Goal: Task Accomplishment & Management: Manage account settings

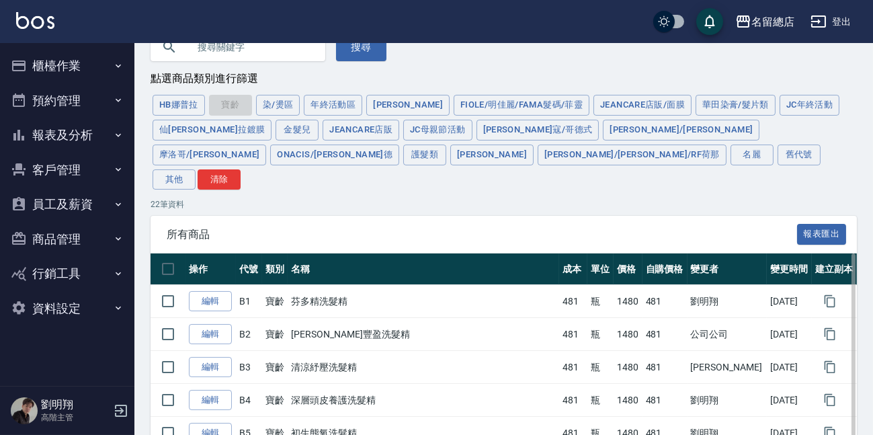
scroll to position [14, 0]
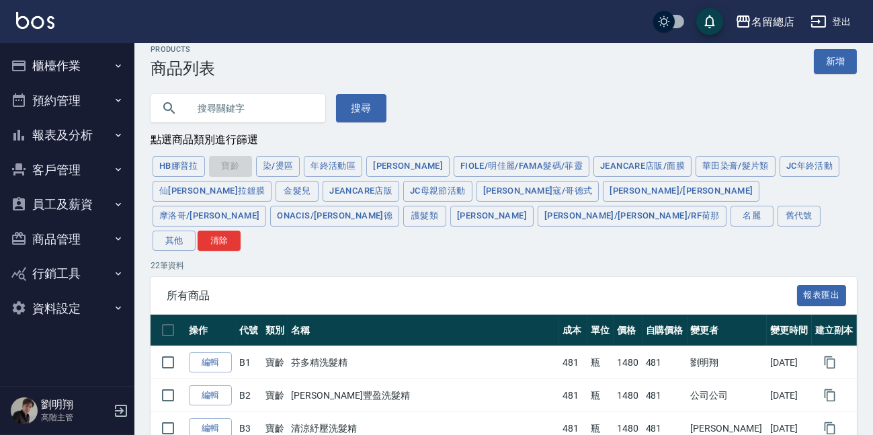
click at [226, 110] on input "text" at bounding box center [251, 108] width 126 height 36
click at [375, 101] on button "搜尋" at bounding box center [361, 108] width 50 height 28
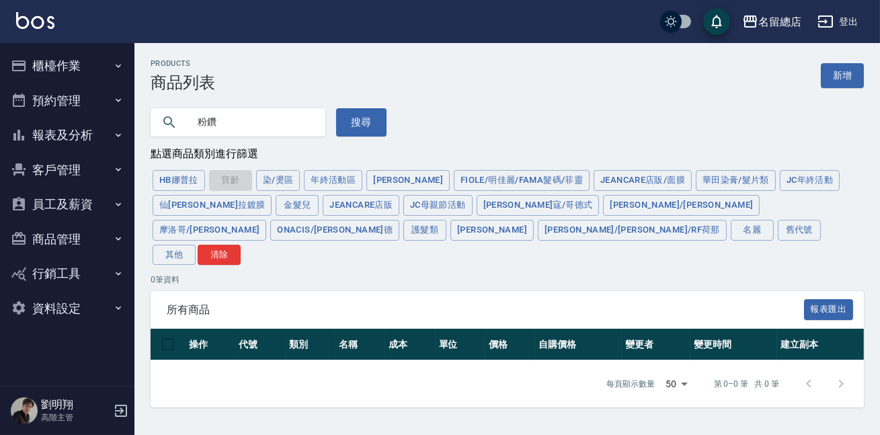
click at [295, 134] on input "粉鑽" at bounding box center [251, 122] width 126 height 36
drag, startPoint x: 350, startPoint y: 121, endPoint x: 343, endPoint y: 122, distance: 6.8
click at [346, 121] on button "搜尋" at bounding box center [361, 122] width 50 height 28
click at [257, 136] on input "粉鑽頭皮" at bounding box center [251, 122] width 126 height 36
click at [350, 118] on button "搜尋" at bounding box center [361, 122] width 50 height 28
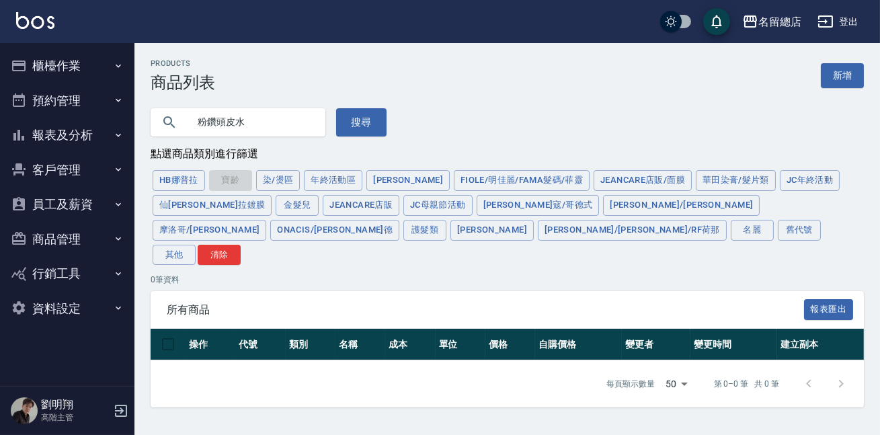
click at [217, 119] on input "粉鑽頭皮水" at bounding box center [251, 122] width 126 height 36
click at [350, 115] on button "搜尋" at bounding box center [361, 122] width 50 height 28
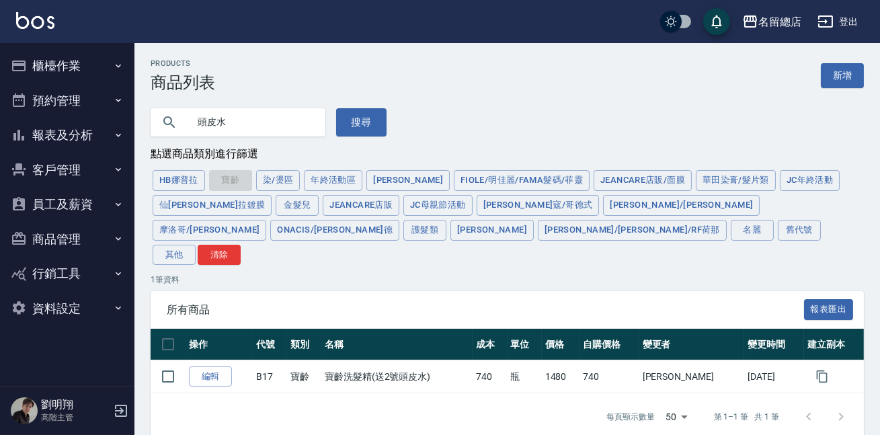
click at [245, 119] on input "頭皮水" at bounding box center [251, 122] width 126 height 36
click at [377, 126] on button "搜尋" at bounding box center [361, 122] width 50 height 28
click at [266, 134] on input "頭皮水" at bounding box center [251, 122] width 126 height 36
click at [359, 115] on button "搜尋" at bounding box center [361, 122] width 50 height 28
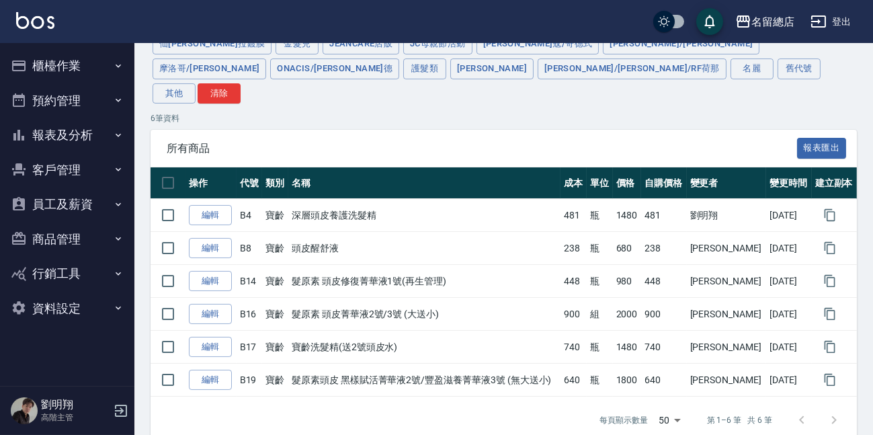
scroll to position [39, 0]
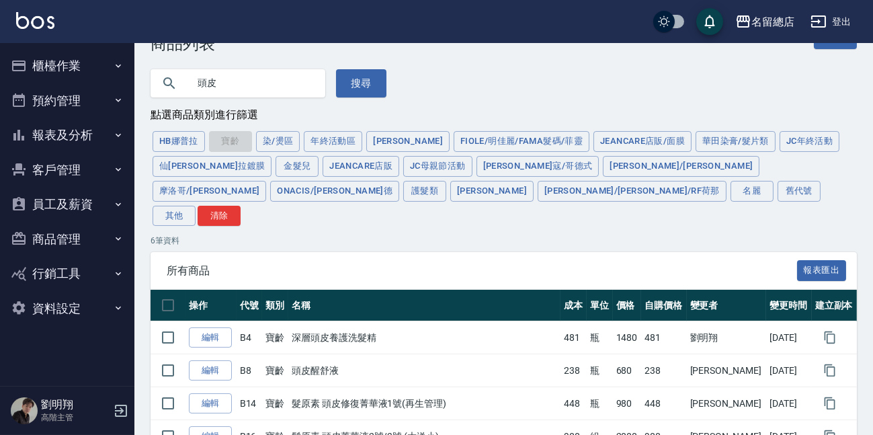
click at [293, 89] on input "頭皮" at bounding box center [251, 83] width 126 height 36
type input "頭"
click at [446, 181] on button "護髮類" at bounding box center [424, 191] width 43 height 21
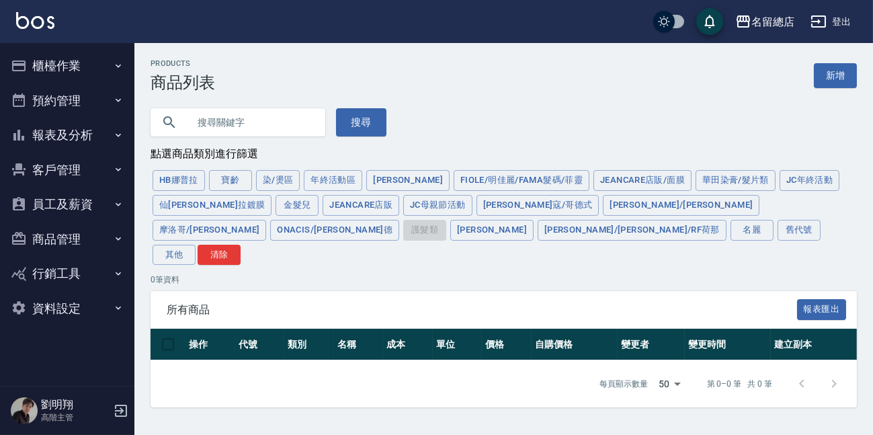
scroll to position [0, 0]
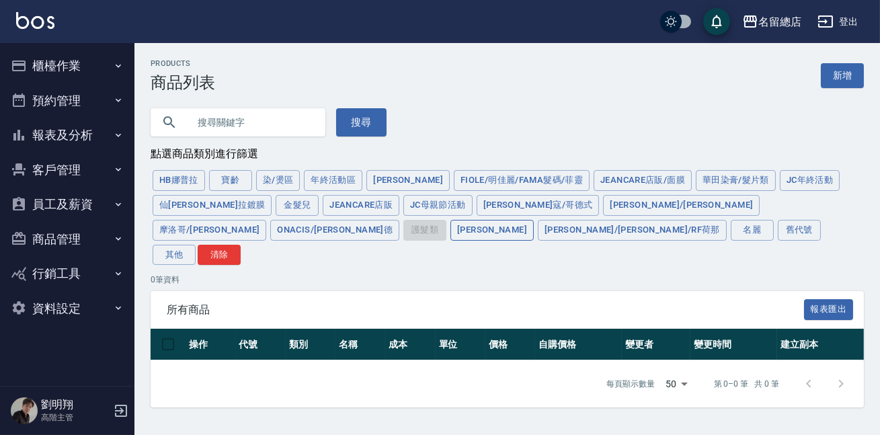
click at [534, 220] on button "[PERSON_NAME]" at bounding box center [492, 230] width 83 height 21
click at [727, 220] on button "[PERSON_NAME]/[PERSON_NAME]/RF荷那" at bounding box center [632, 230] width 189 height 21
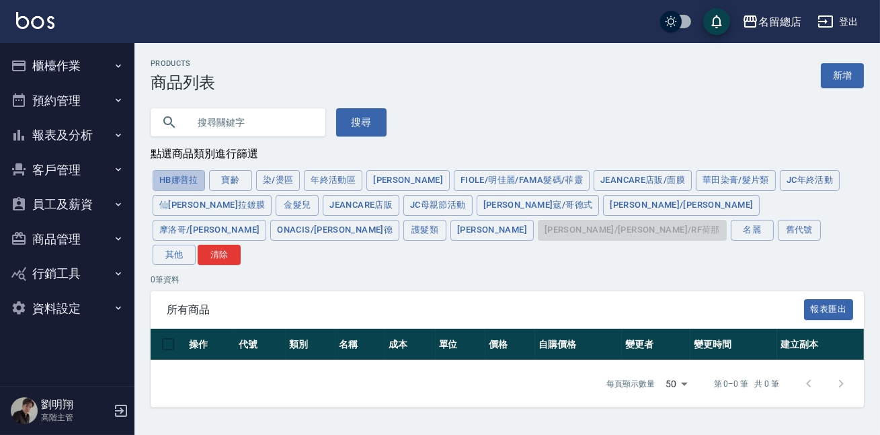
click at [168, 188] on button "HB娜普拉" at bounding box center [179, 180] width 52 height 21
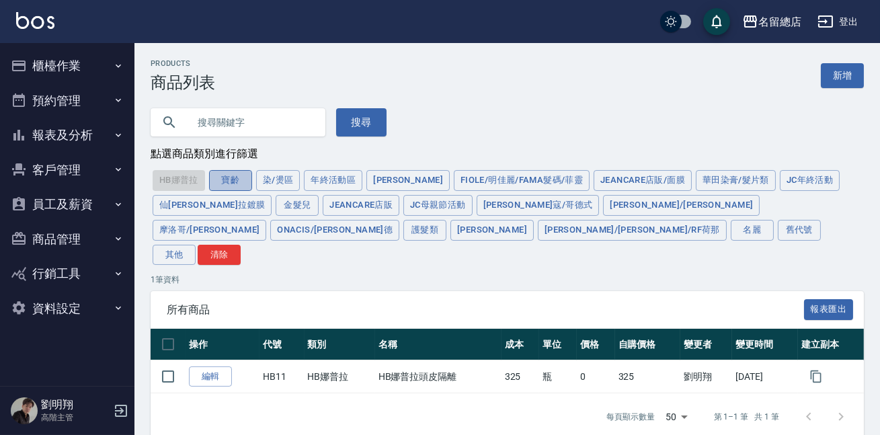
click at [234, 179] on button "寶齡" at bounding box center [230, 180] width 43 height 21
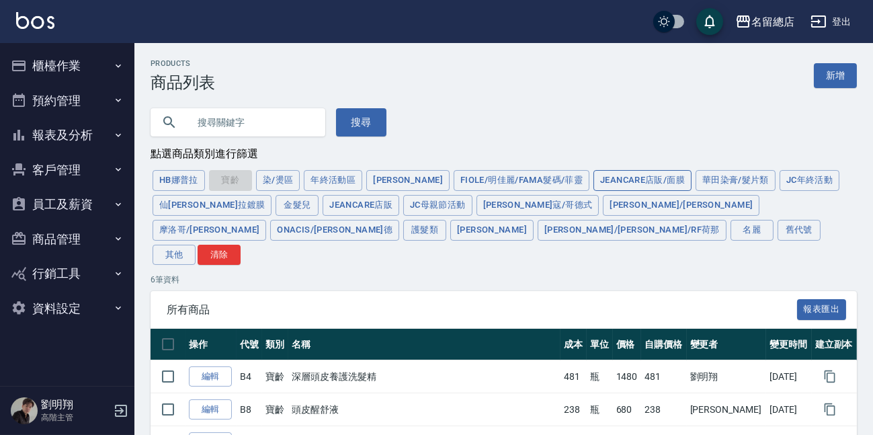
click at [594, 173] on button "JeanCare店販/面膜" at bounding box center [643, 180] width 98 height 21
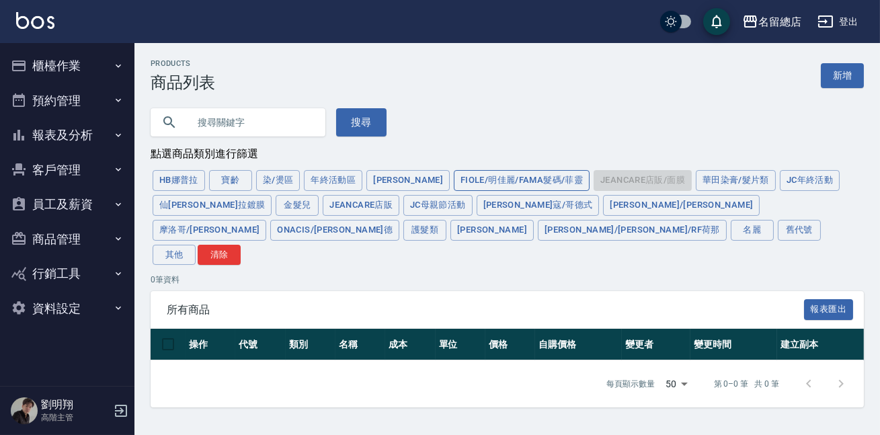
click at [499, 177] on button "FIOLE/明佳麗/Fama髮碼/菲靈" at bounding box center [522, 180] width 136 height 21
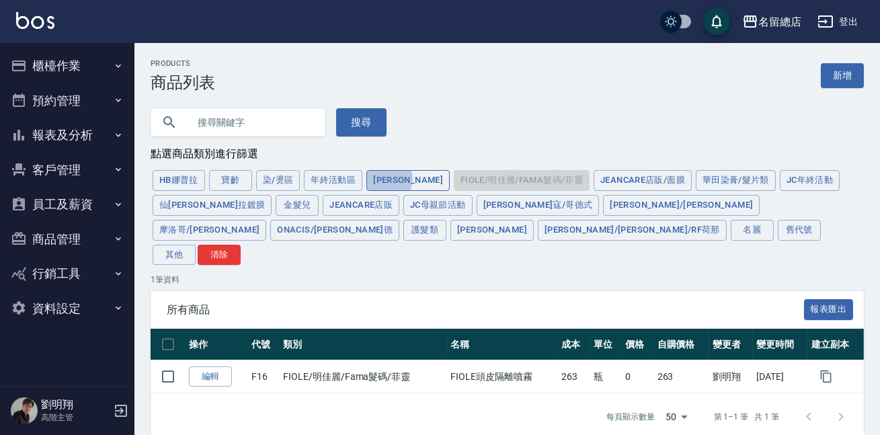
click at [383, 180] on button "[PERSON_NAME]" at bounding box center [407, 180] width 83 height 21
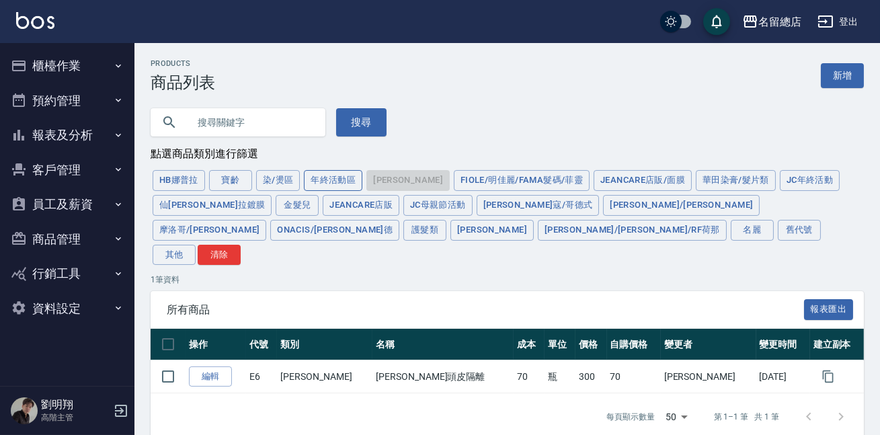
click at [318, 177] on button "年終活動區" at bounding box center [333, 180] width 59 height 21
click at [276, 182] on button "染/燙區" at bounding box center [278, 180] width 44 height 21
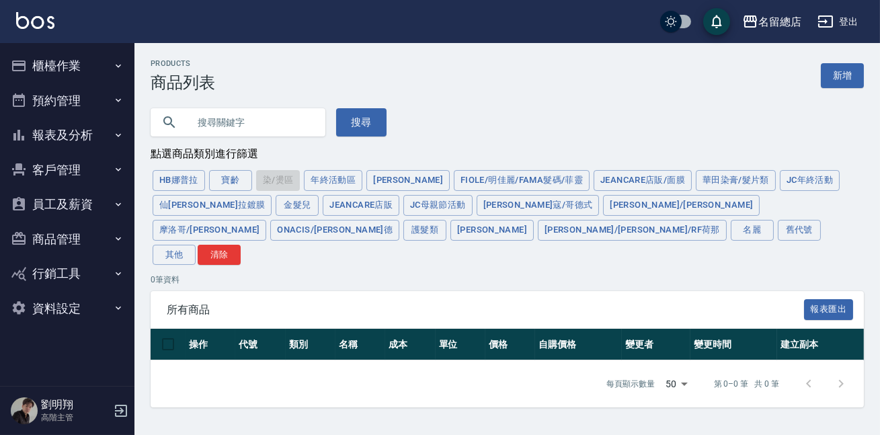
click at [276, 196] on button "金髮兒" at bounding box center [297, 205] width 43 height 21
click at [323, 204] on button "JeanCare店販" at bounding box center [361, 205] width 77 height 21
click at [778, 229] on button "舊代號" at bounding box center [799, 230] width 43 height 21
click at [196, 245] on button "其他" at bounding box center [174, 255] width 43 height 21
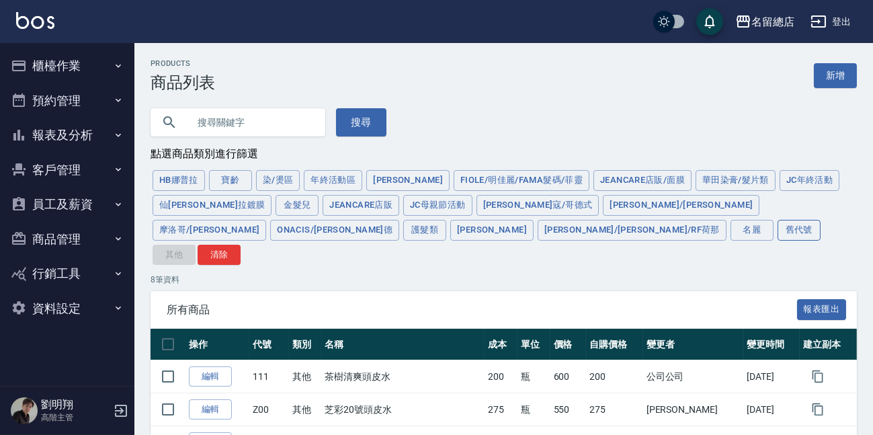
click at [778, 229] on button "舊代號" at bounding box center [799, 230] width 43 height 21
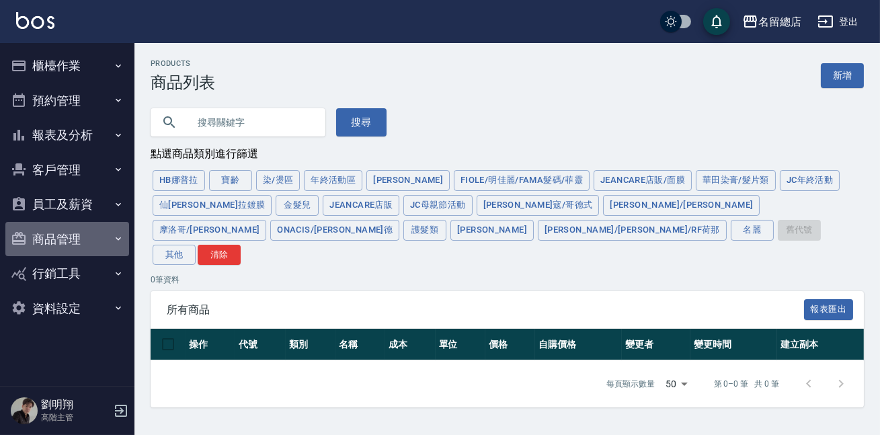
click at [93, 243] on button "商品管理" at bounding box center [67, 239] width 124 height 35
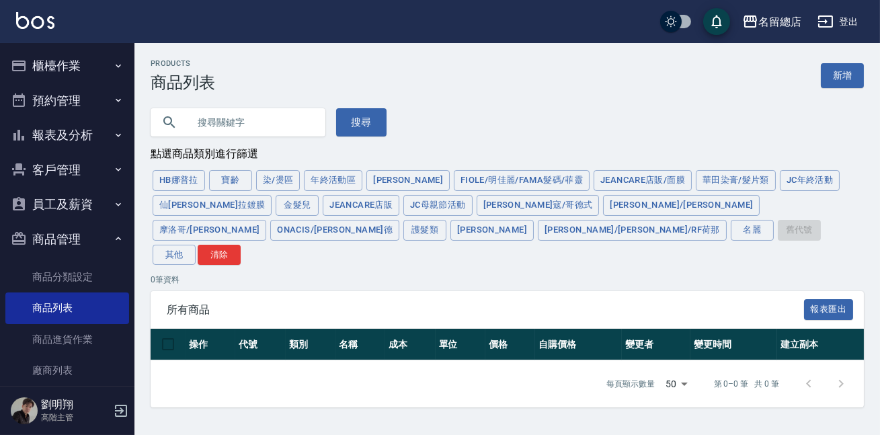
click at [91, 242] on button "商品管理" at bounding box center [67, 239] width 124 height 35
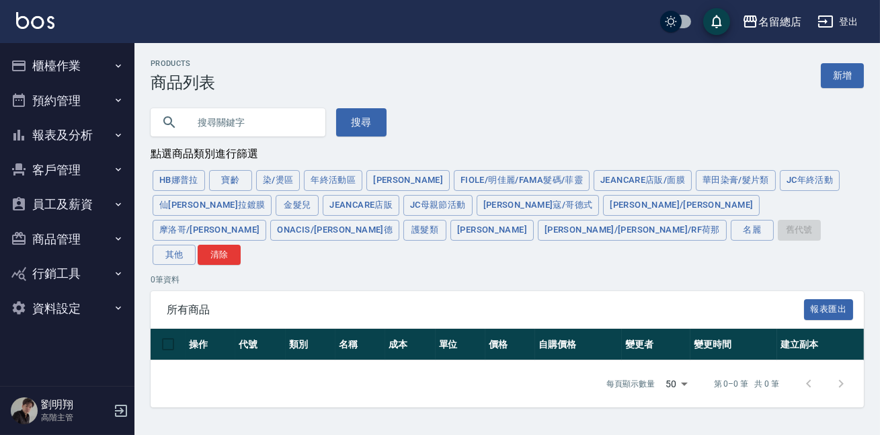
click at [73, 67] on button "櫃檯作業" at bounding box center [67, 65] width 124 height 35
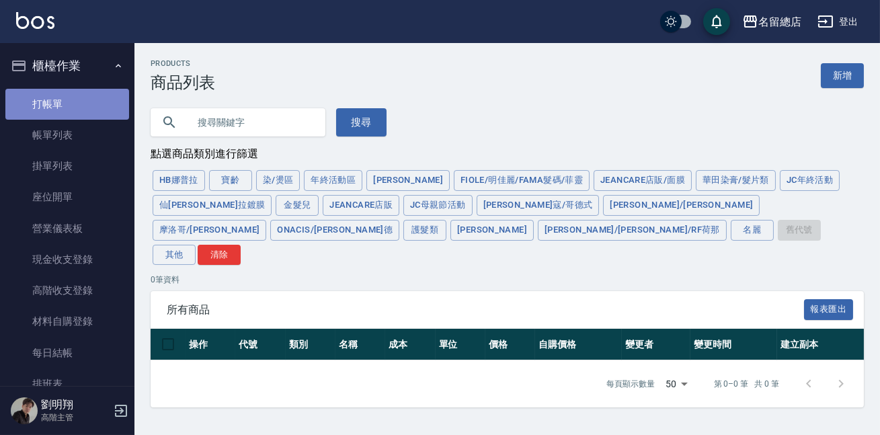
click at [69, 106] on link "打帳單" at bounding box center [67, 104] width 124 height 31
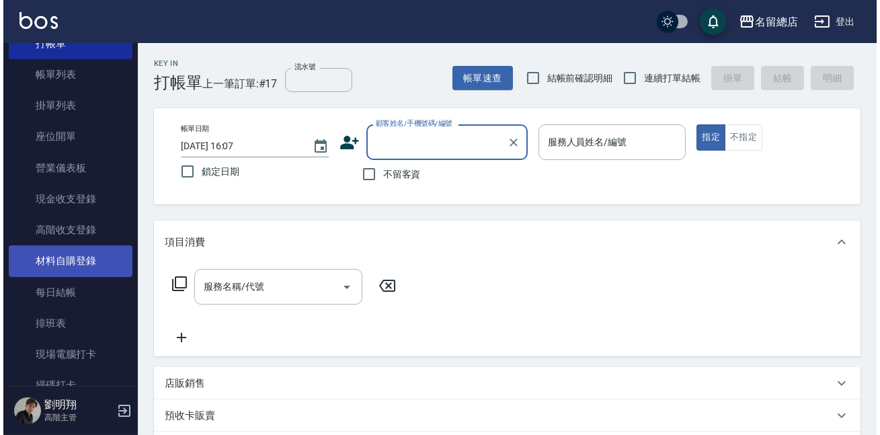
scroll to position [122, 0]
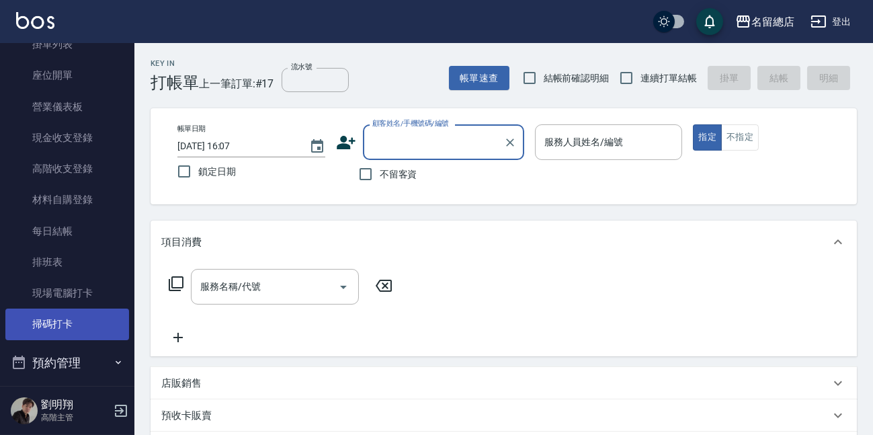
click at [64, 324] on link "掃碼打卡" at bounding box center [67, 324] width 124 height 31
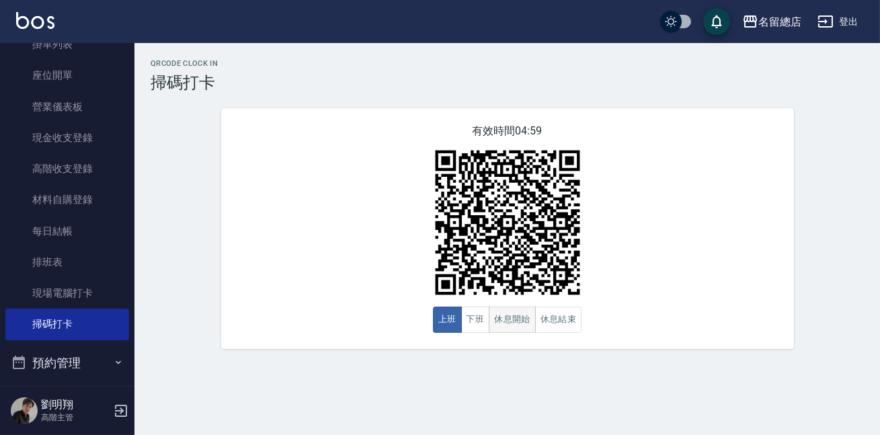
click at [504, 323] on button "休息開始" at bounding box center [512, 320] width 47 height 26
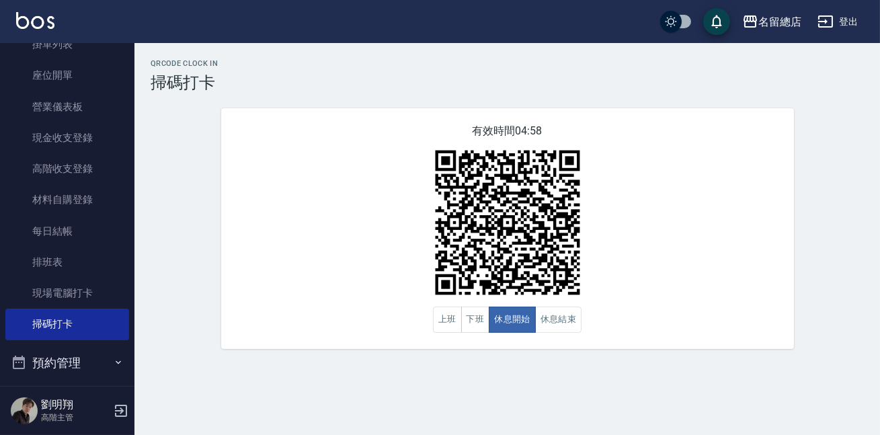
drag, startPoint x: 689, startPoint y: 336, endPoint x: 684, endPoint y: 322, distance: 14.5
click at [689, 336] on div "有效時間 04:58 上班 下班 休息開始 休息結束" at bounding box center [507, 228] width 573 height 241
click at [122, 407] on icon "button" at bounding box center [121, 411] width 16 height 16
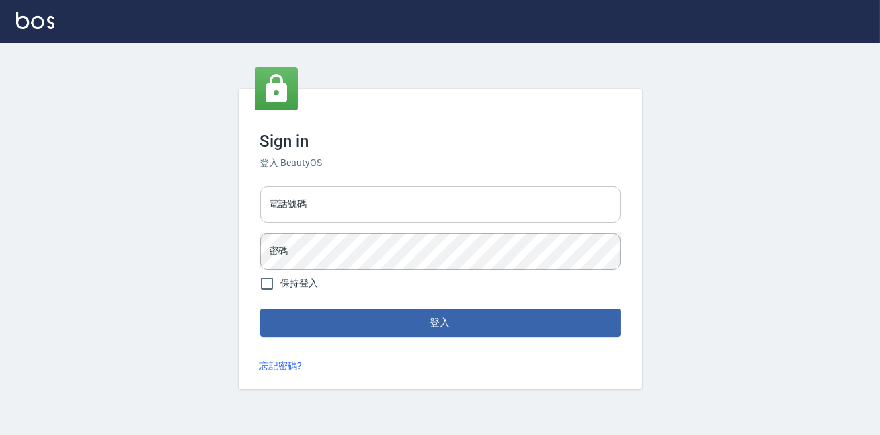
click at [354, 210] on input "電話號碼" at bounding box center [440, 204] width 360 height 36
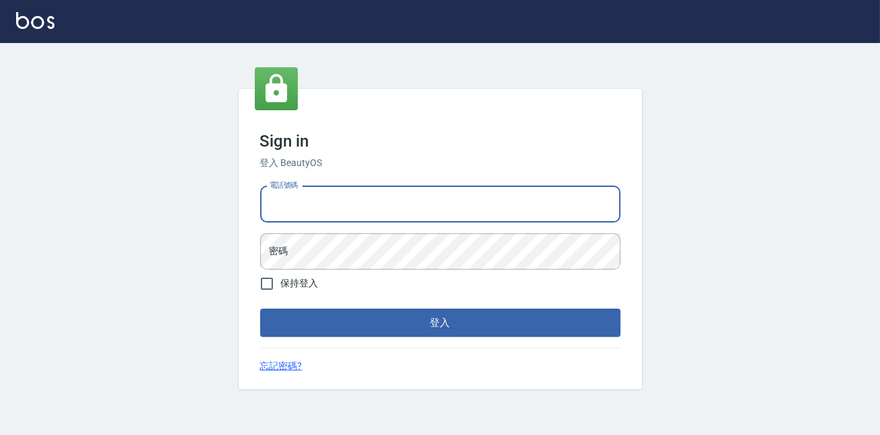
type input "0900000991"
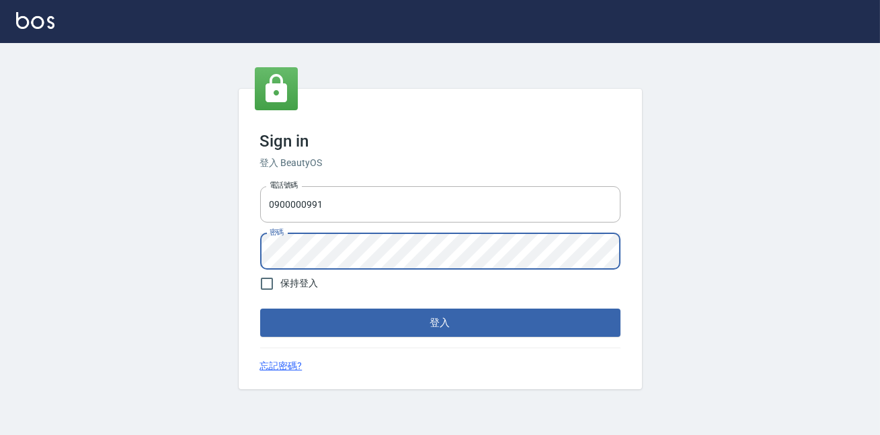
click at [260, 309] on button "登入" at bounding box center [440, 323] width 360 height 28
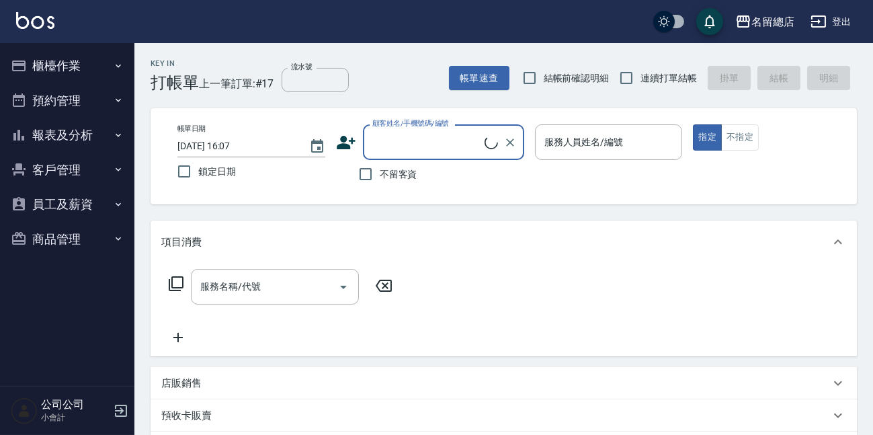
click at [72, 65] on button "櫃檯作業" at bounding box center [67, 65] width 124 height 35
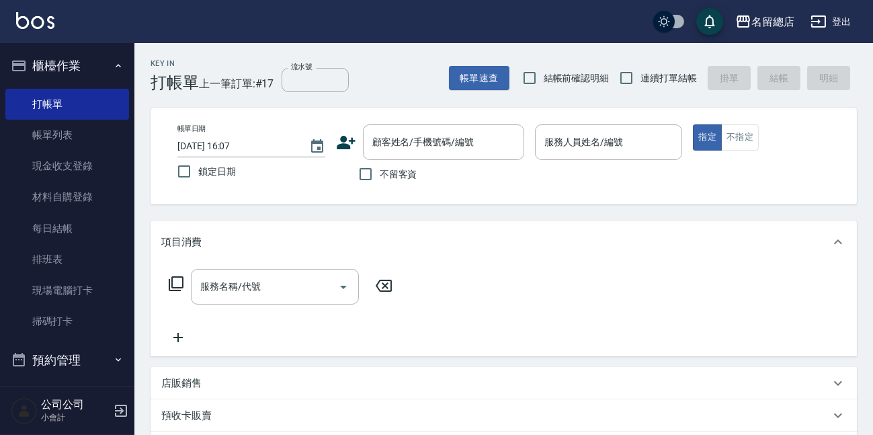
click at [63, 59] on button "櫃檯作業" at bounding box center [67, 65] width 124 height 35
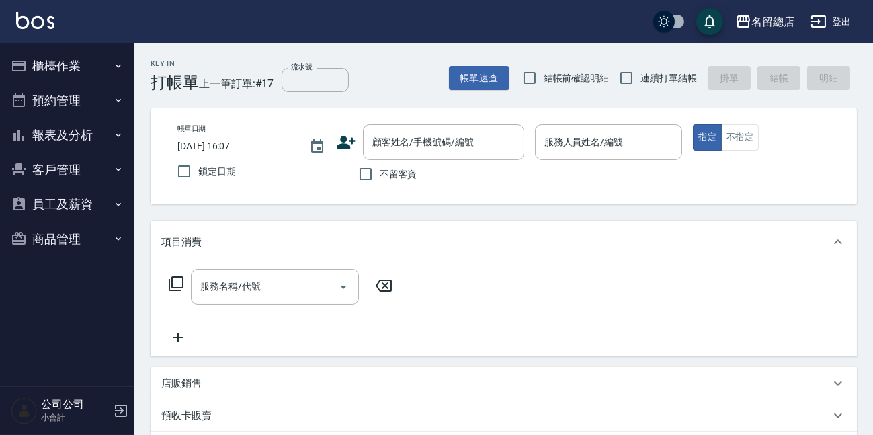
click at [53, 237] on button "商品管理" at bounding box center [67, 239] width 124 height 35
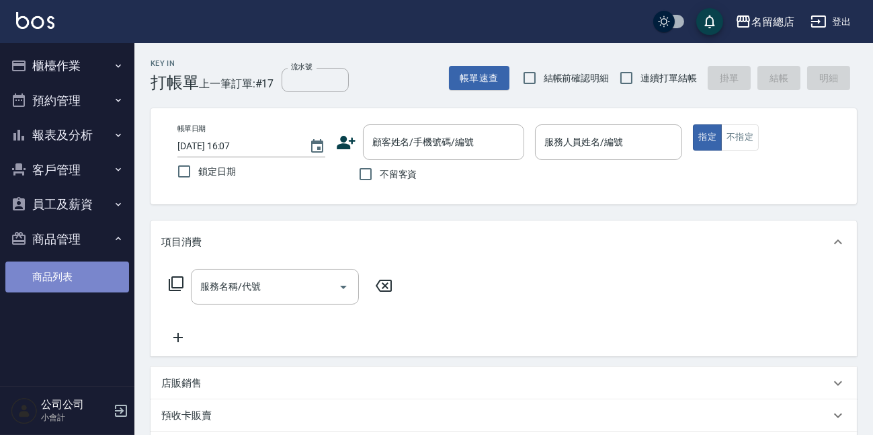
click at [65, 282] on link "商品列表" at bounding box center [67, 277] width 124 height 31
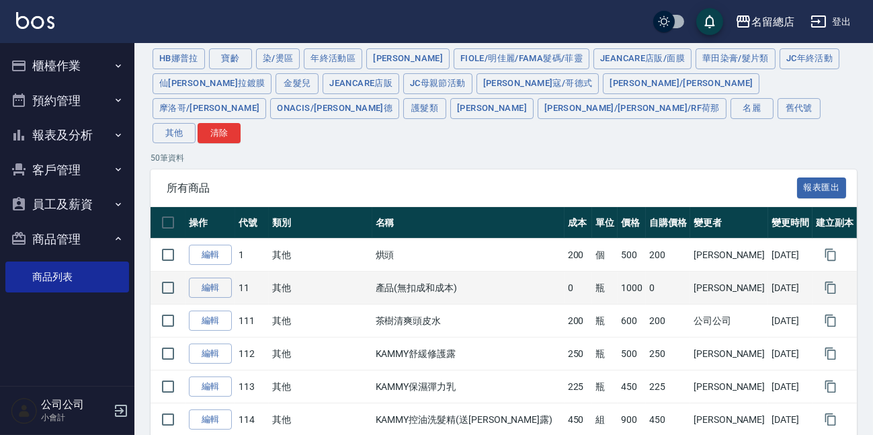
scroll to position [61, 0]
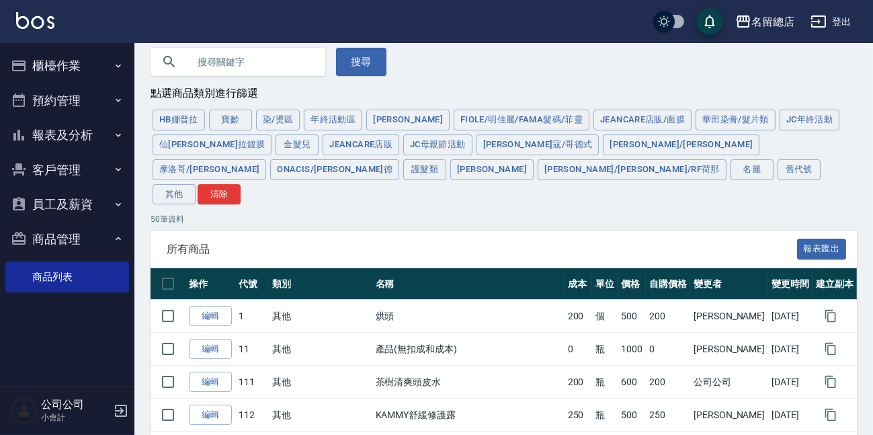
click at [36, 69] on button "櫃檯作業" at bounding box center [67, 65] width 124 height 35
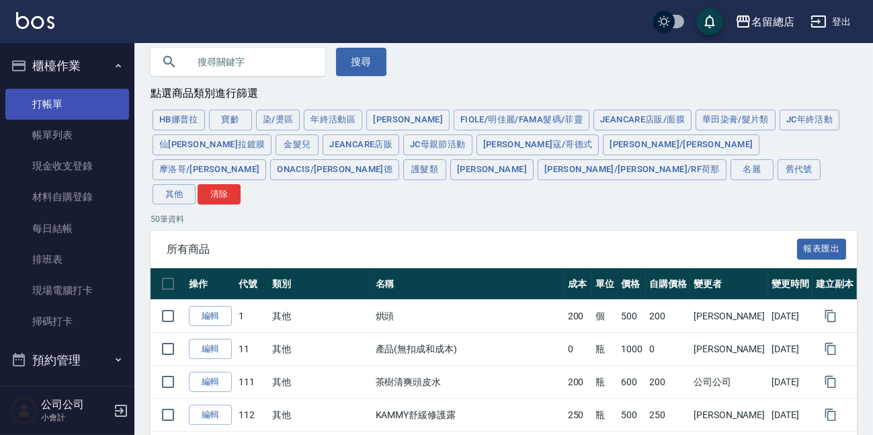
click at [47, 93] on link "打帳單" at bounding box center [67, 104] width 124 height 31
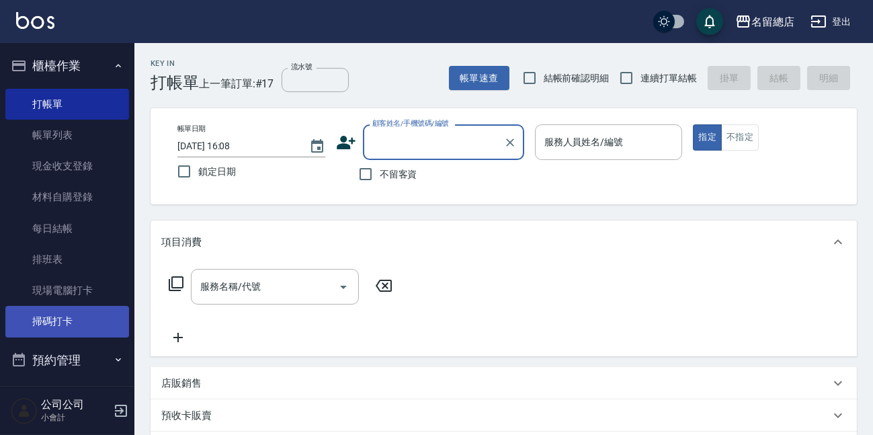
click at [75, 329] on link "掃碼打卡" at bounding box center [67, 321] width 124 height 31
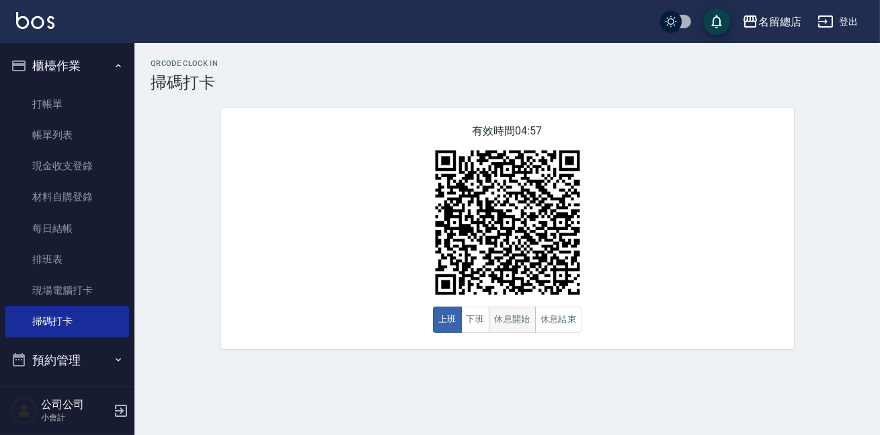
click at [504, 327] on button "休息開始" at bounding box center [512, 320] width 47 height 26
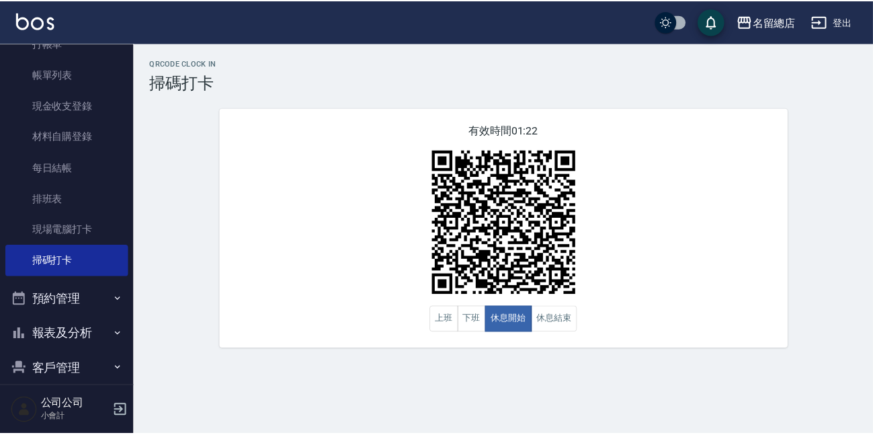
scroll to position [183, 0]
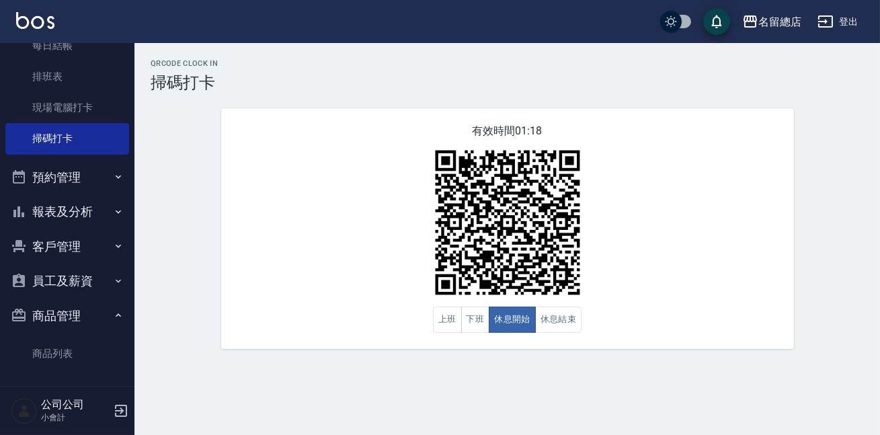
click at [73, 276] on button "員工及薪資" at bounding box center [67, 281] width 124 height 35
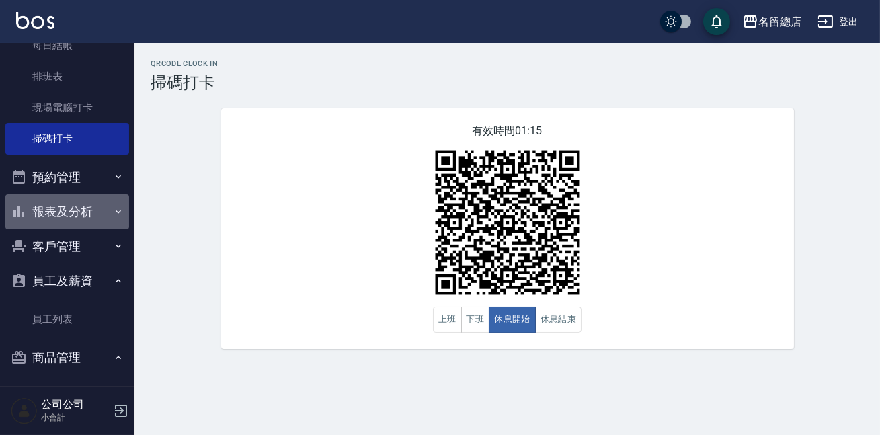
click at [83, 202] on button "報表及分析" at bounding box center [67, 211] width 124 height 35
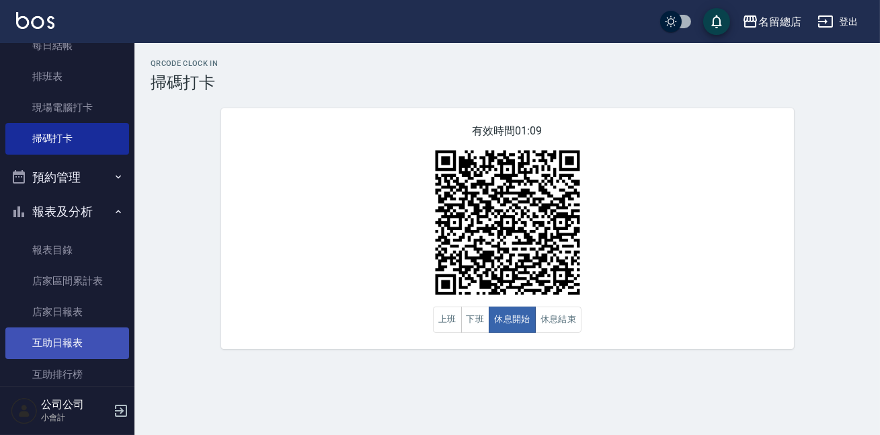
click at [66, 345] on link "互助日報表" at bounding box center [67, 342] width 124 height 31
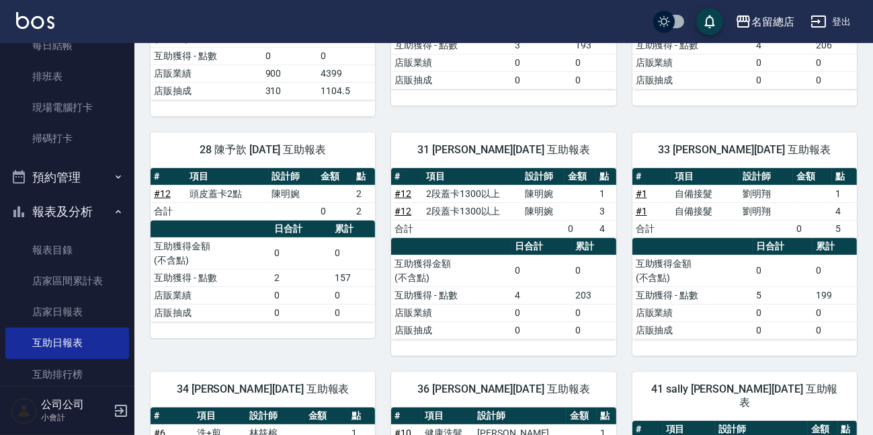
scroll to position [377, 0]
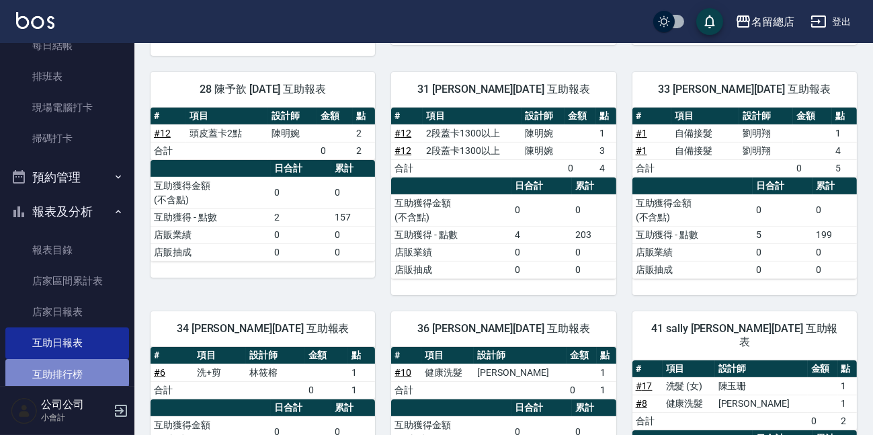
click at [66, 371] on link "互助排行榜" at bounding box center [67, 374] width 124 height 31
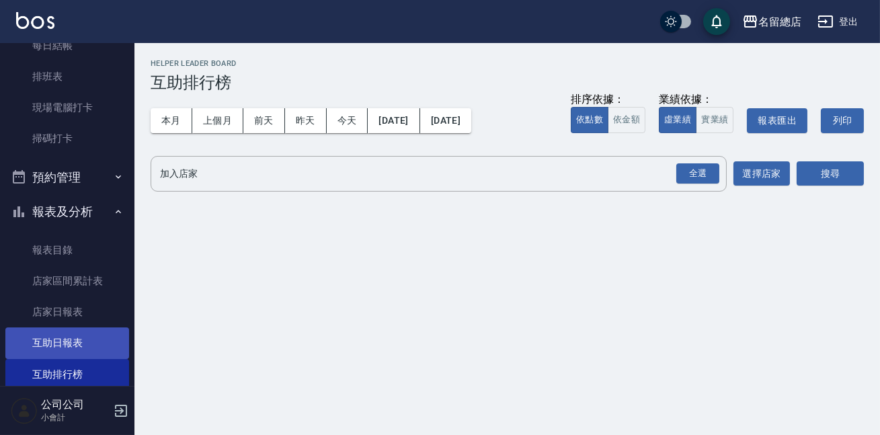
click at [94, 332] on link "互助日報表" at bounding box center [67, 342] width 124 height 31
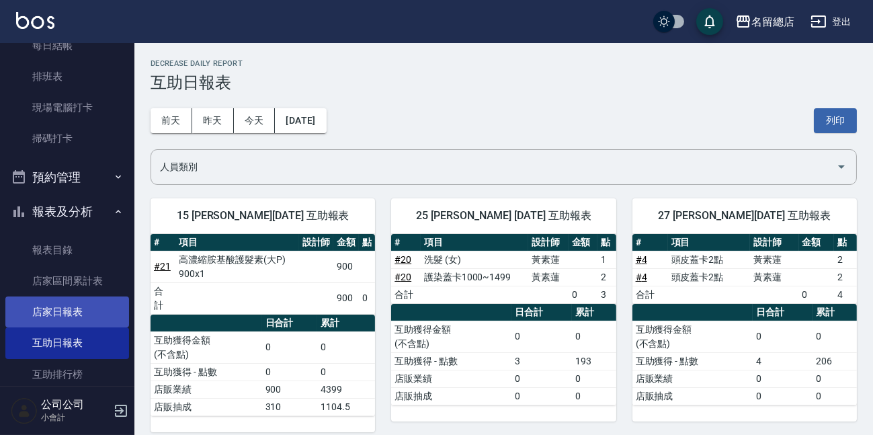
click at [99, 300] on link "店家日報表" at bounding box center [67, 312] width 124 height 31
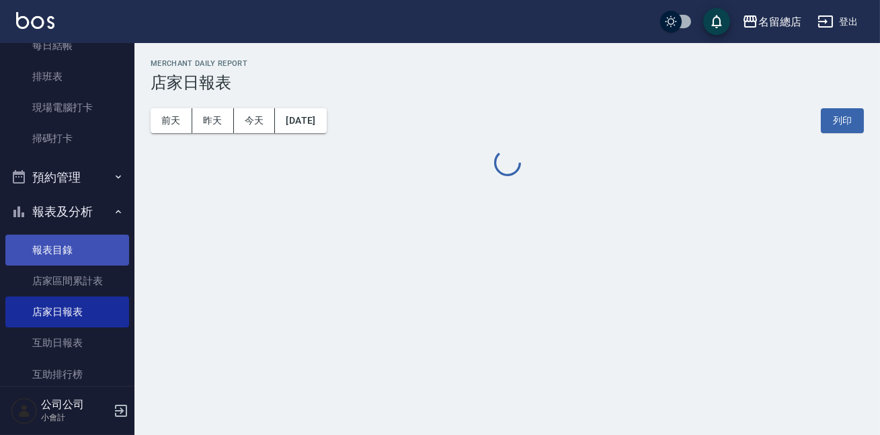
click at [91, 262] on link "報表目錄" at bounding box center [67, 250] width 124 height 31
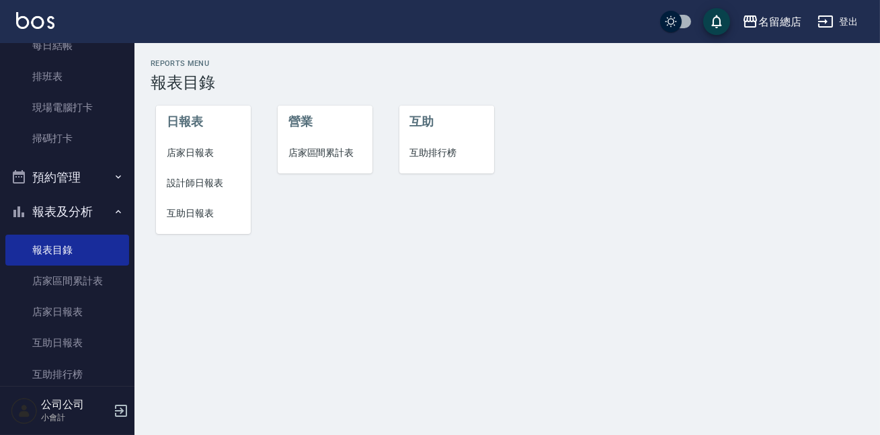
click at [200, 179] on span "設計師日報表" at bounding box center [203, 183] width 73 height 14
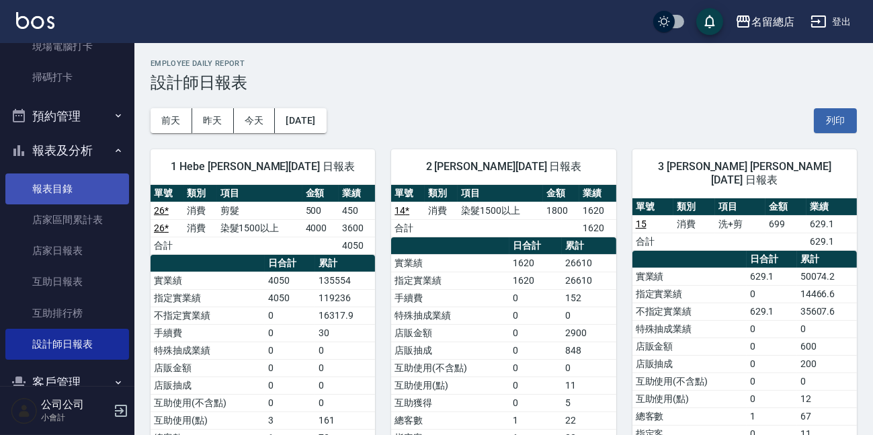
click at [61, 175] on link "報表目錄" at bounding box center [67, 188] width 124 height 31
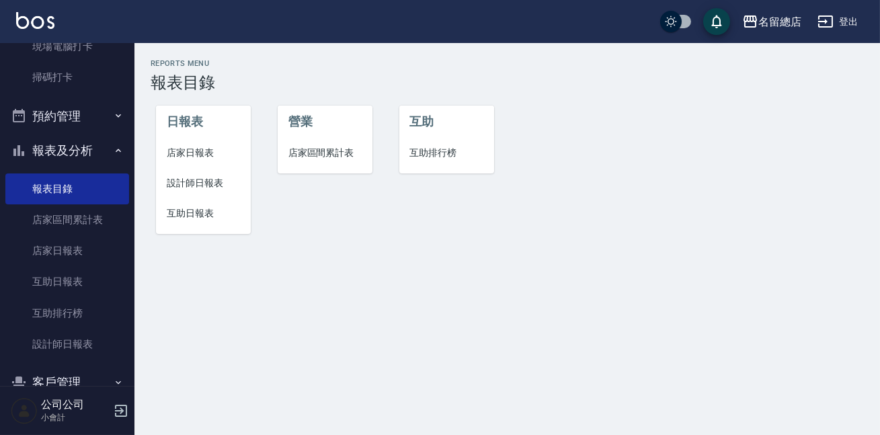
click at [61, 114] on button "預約管理" at bounding box center [67, 116] width 124 height 35
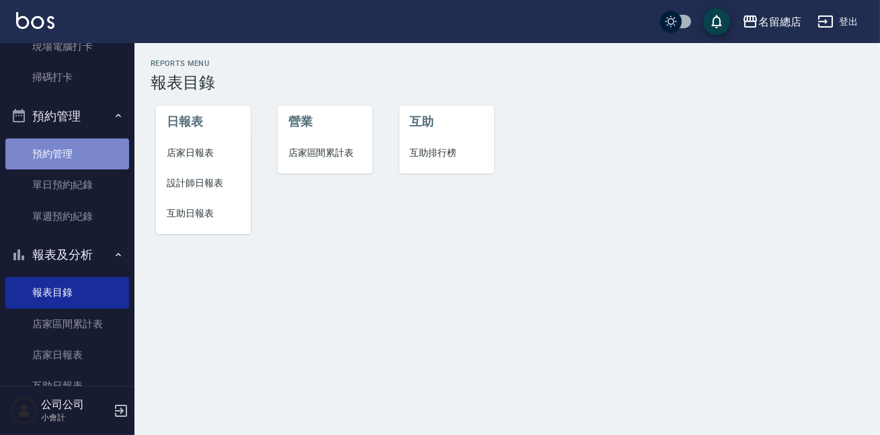
click at [76, 145] on link "預約管理" at bounding box center [67, 154] width 124 height 31
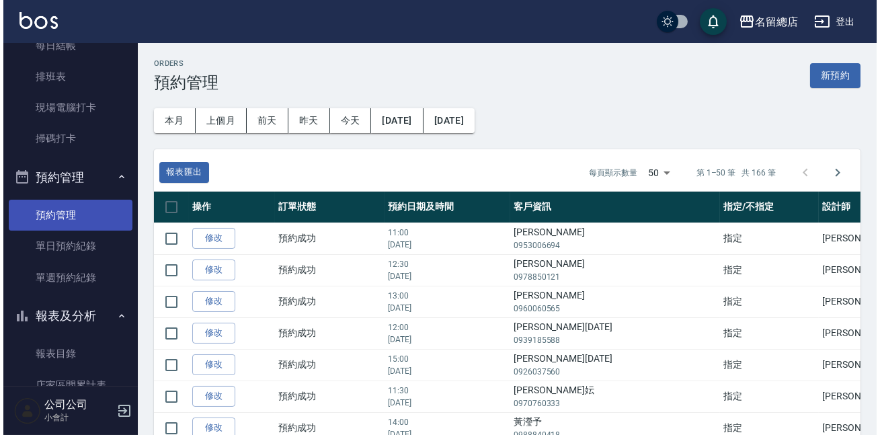
scroll to position [122, 0]
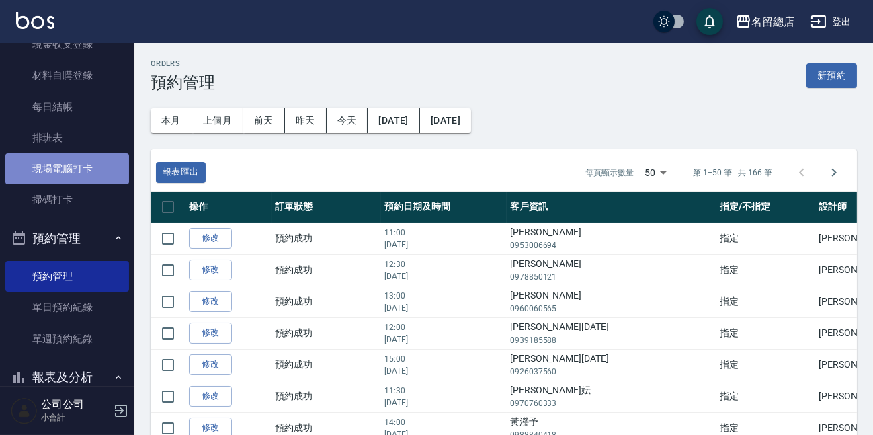
click at [71, 163] on link "現場電腦打卡" at bounding box center [67, 168] width 124 height 31
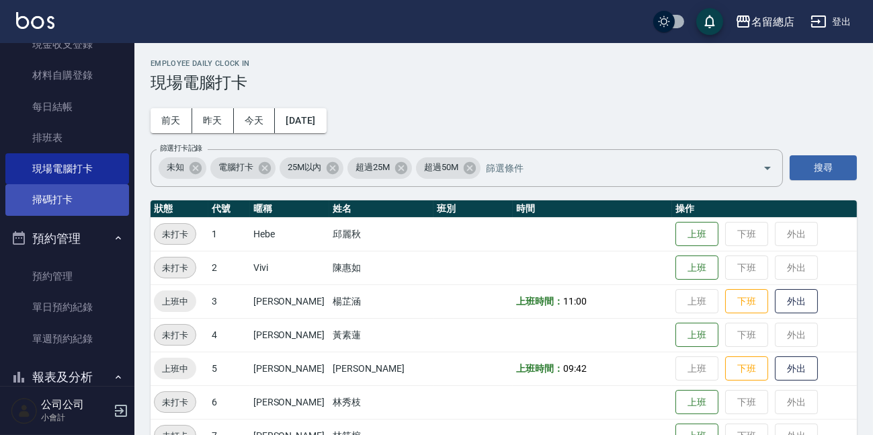
click at [47, 214] on link "掃碼打卡" at bounding box center [67, 199] width 124 height 31
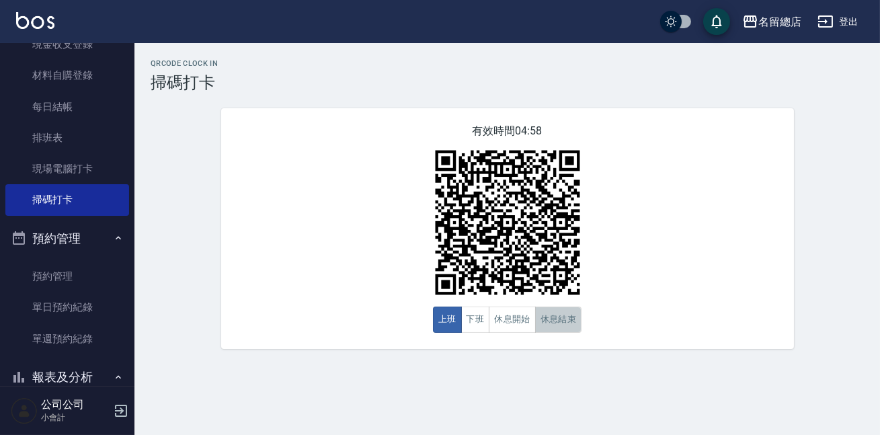
click at [559, 315] on button "休息結束" at bounding box center [558, 320] width 47 height 26
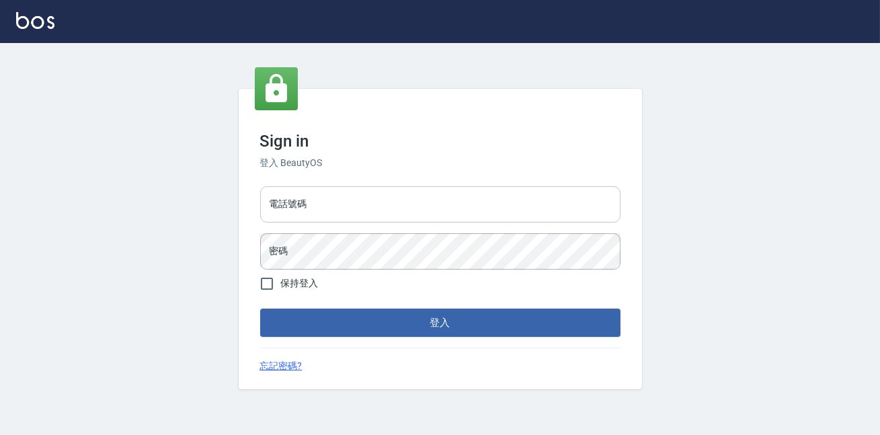
click at [368, 196] on input "電話號碼" at bounding box center [440, 204] width 360 height 36
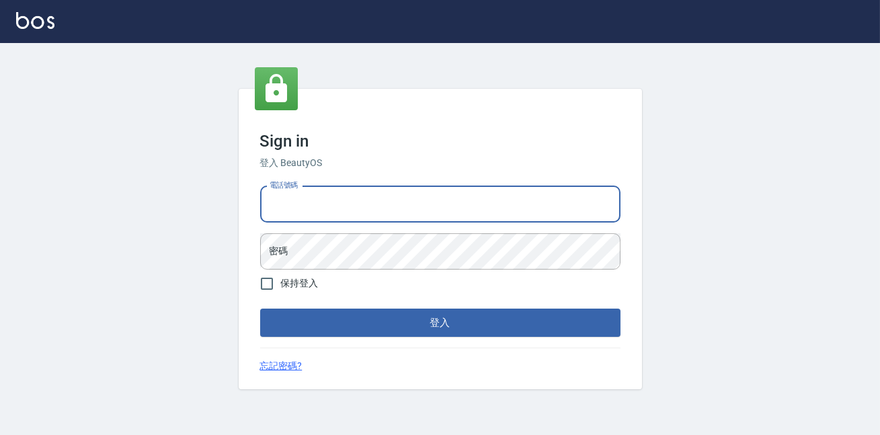
type input "0900000991"
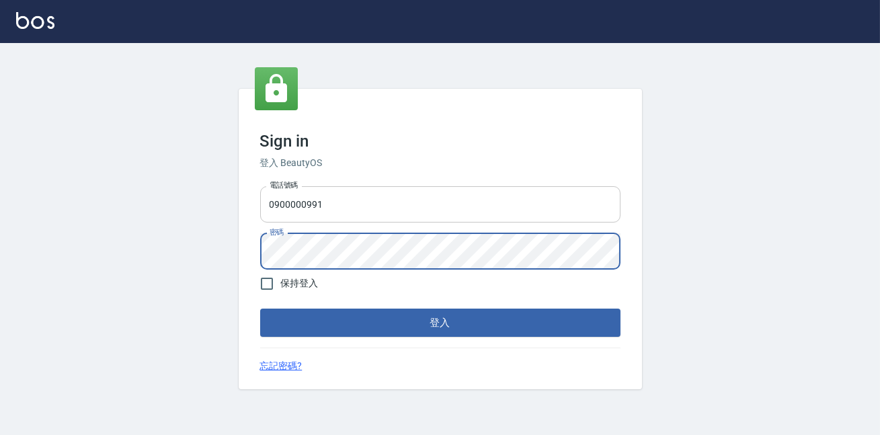
click at [260, 309] on button "登入" at bounding box center [440, 323] width 360 height 28
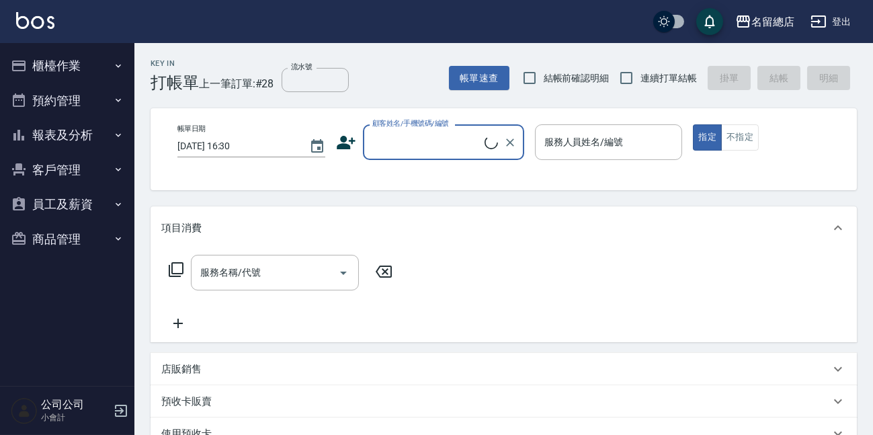
drag, startPoint x: 614, startPoint y: 286, endPoint x: 803, endPoint y: 224, distance: 198.8
click at [811, 223] on div "項目消費 服務名稱/代號 服務名稱/代號" at bounding box center [504, 274] width 707 height 136
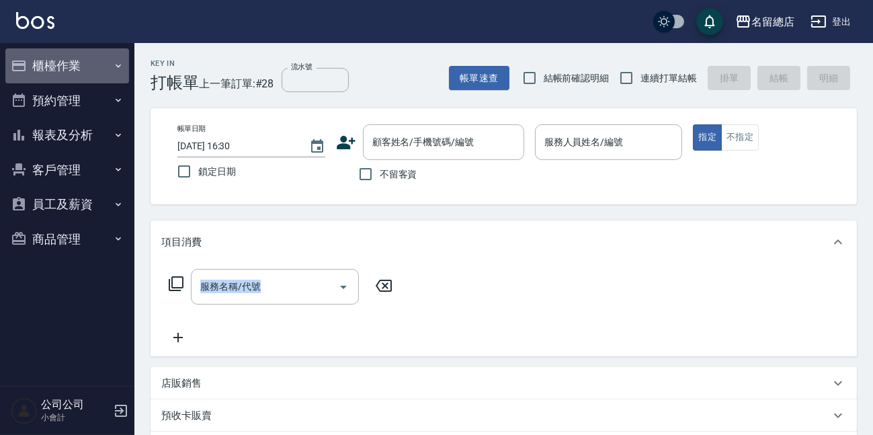
click at [71, 67] on button "櫃檯作業" at bounding box center [67, 65] width 124 height 35
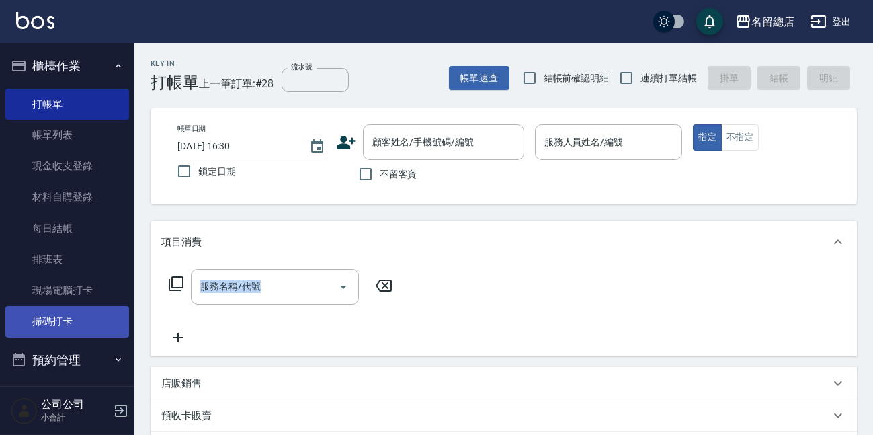
click at [61, 326] on link "掃碼打卡" at bounding box center [67, 321] width 124 height 31
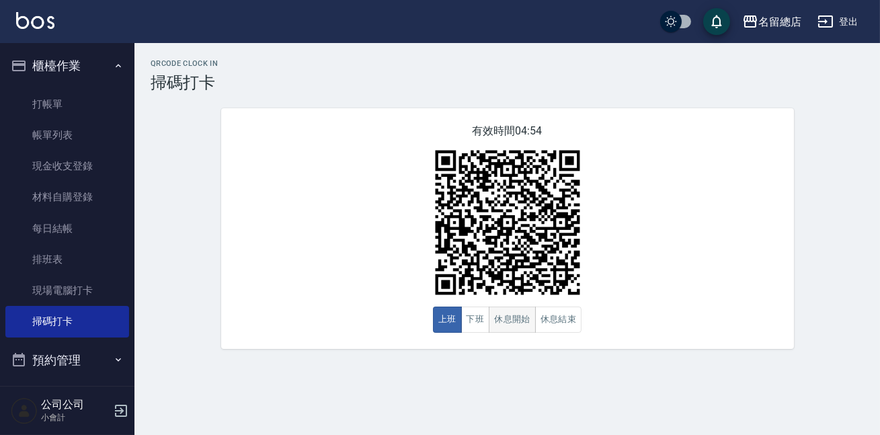
click at [525, 319] on button "休息開始" at bounding box center [512, 320] width 47 height 26
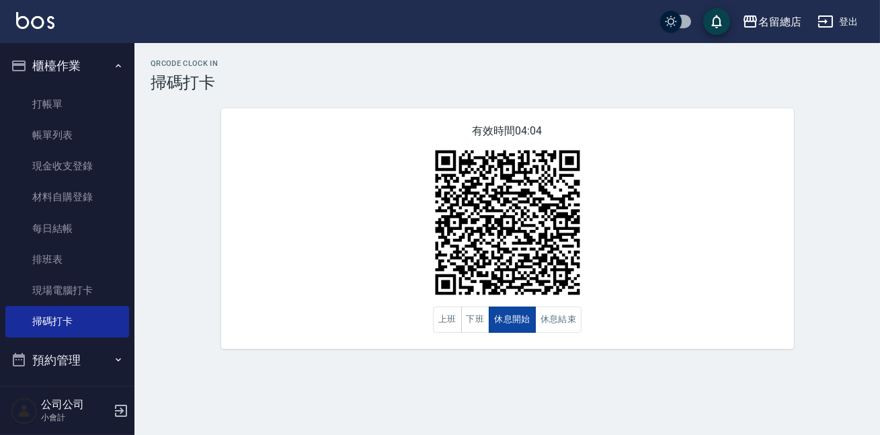
click at [525, 320] on button "休息開始" at bounding box center [512, 320] width 47 height 26
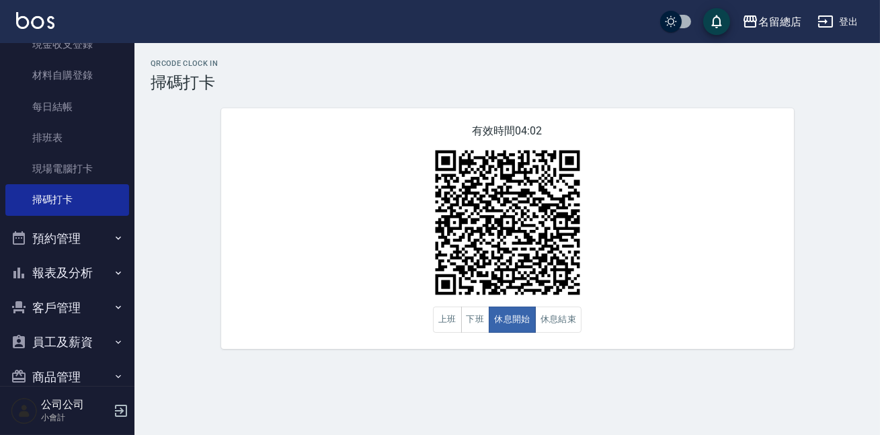
scroll to position [145, 0]
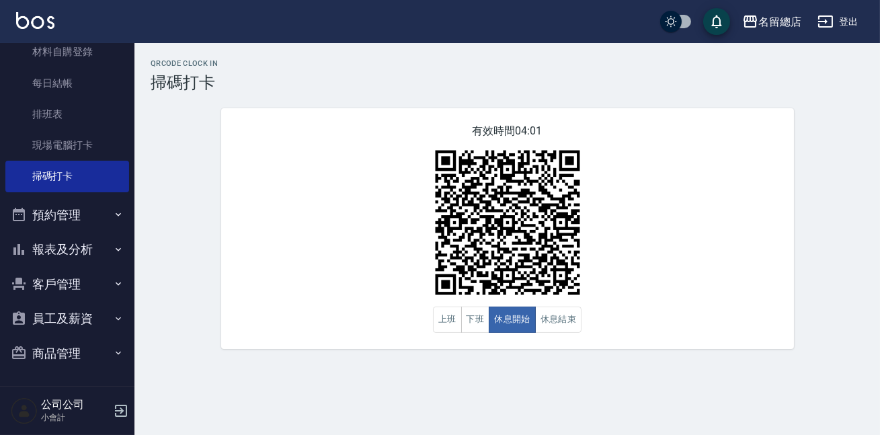
click at [63, 232] on button "報表及分析" at bounding box center [67, 249] width 124 height 35
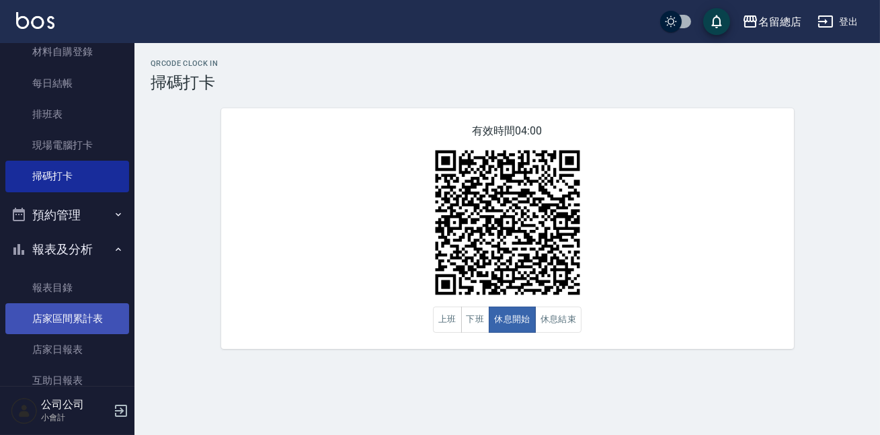
scroll to position [268, 0]
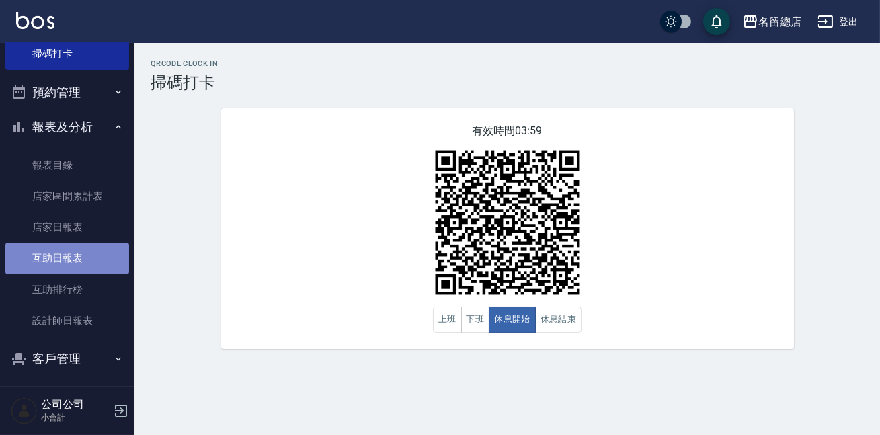
click at [81, 258] on link "互助日報表" at bounding box center [67, 258] width 124 height 31
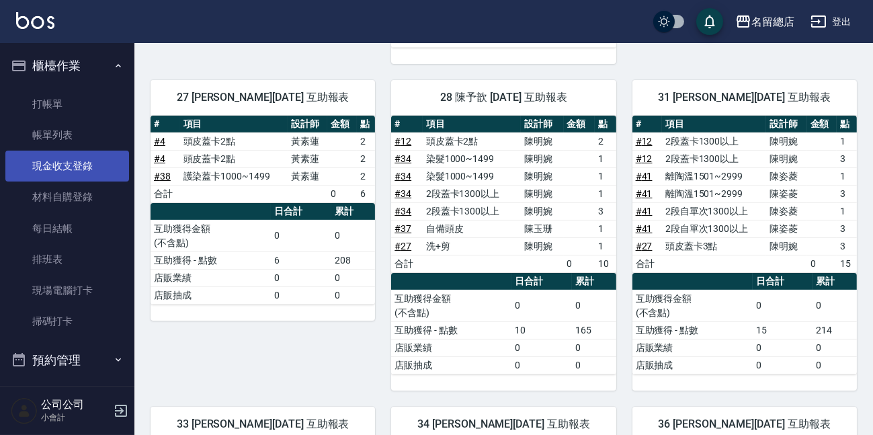
scroll to position [366, 0]
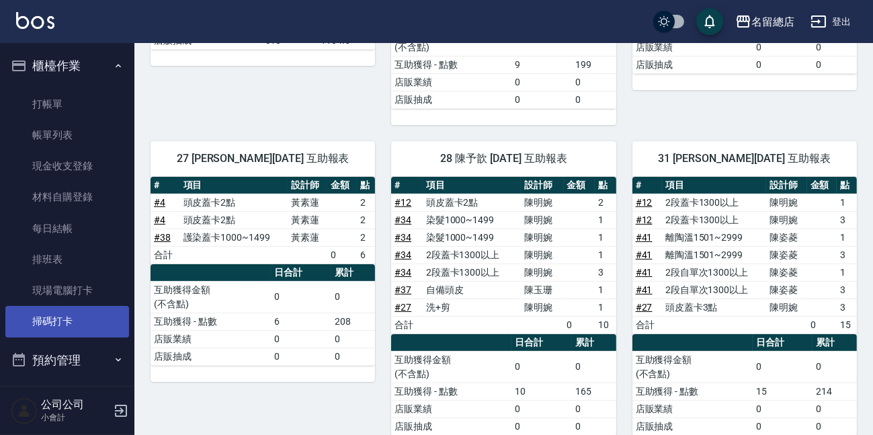
click at [80, 320] on link "掃碼打卡" at bounding box center [67, 321] width 124 height 31
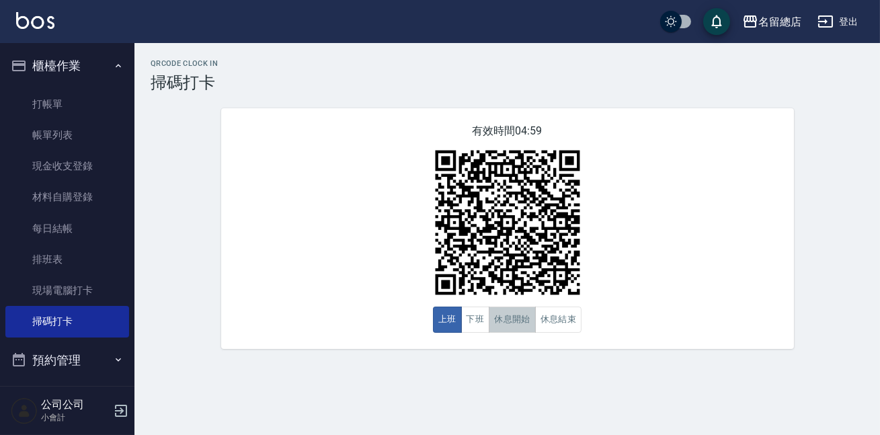
click at [490, 315] on button "休息開始" at bounding box center [512, 320] width 47 height 26
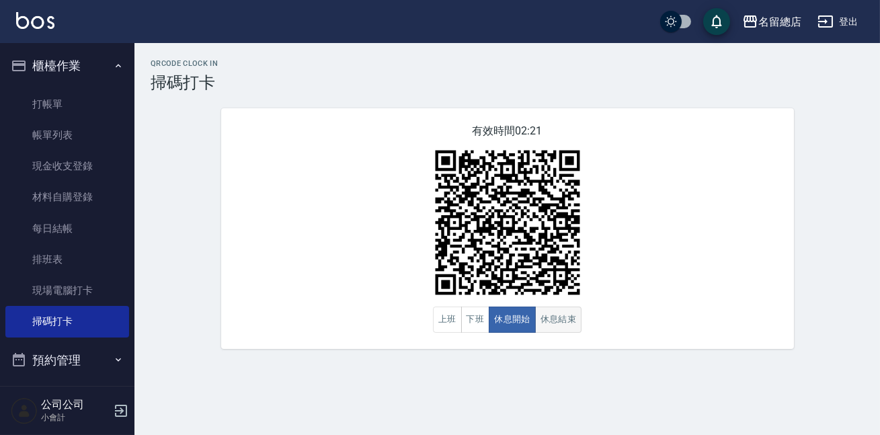
drag, startPoint x: 690, startPoint y: 304, endPoint x: 570, endPoint y: 312, distance: 120.6
click at [570, 312] on div "有效時間 02:21 上班 下班 休息開始 休息結束" at bounding box center [507, 228] width 573 height 241
click at [570, 315] on button "休息結束" at bounding box center [558, 320] width 47 height 26
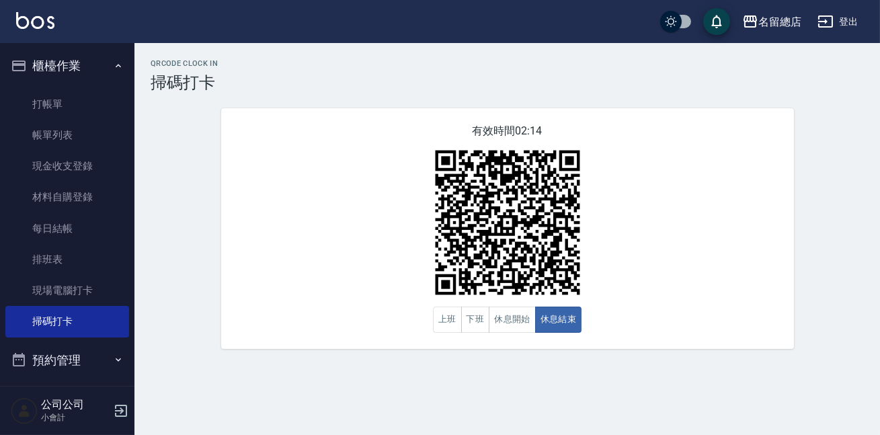
click at [503, 336] on div "有效時間 02:14 上班 下班 休息開始 休息結束" at bounding box center [507, 228] width 573 height 241
click at [516, 322] on button "休息開始" at bounding box center [512, 320] width 47 height 26
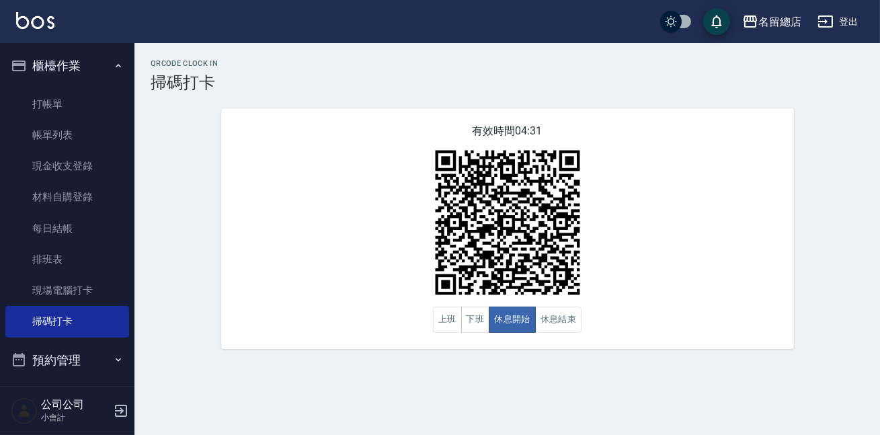
click at [183, 198] on div "QRcode Clock In 掃碼打卡 有效時間 04:31 上班 下班 休息開始 休息結束" at bounding box center [507, 204] width 746 height 290
click at [134, 130] on div "QRcode Clock In 掃碼打卡 有效時間 04:30 上班 下班 休息開始 休息結束" at bounding box center [507, 204] width 746 height 290
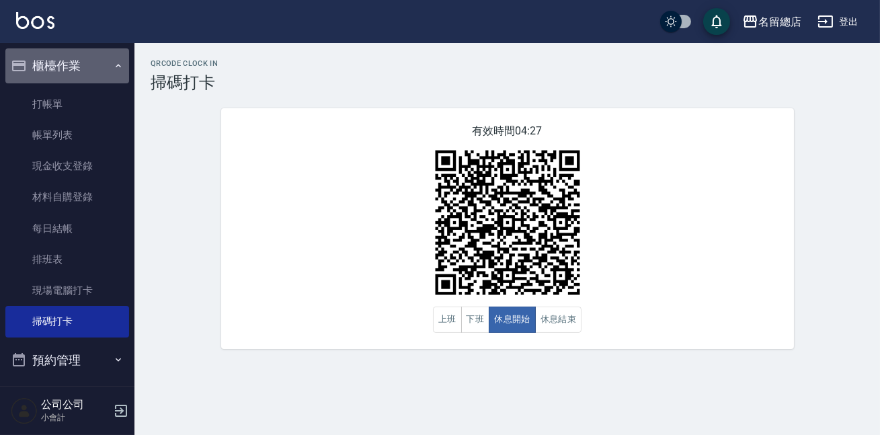
click at [113, 63] on icon "button" at bounding box center [118, 66] width 11 height 11
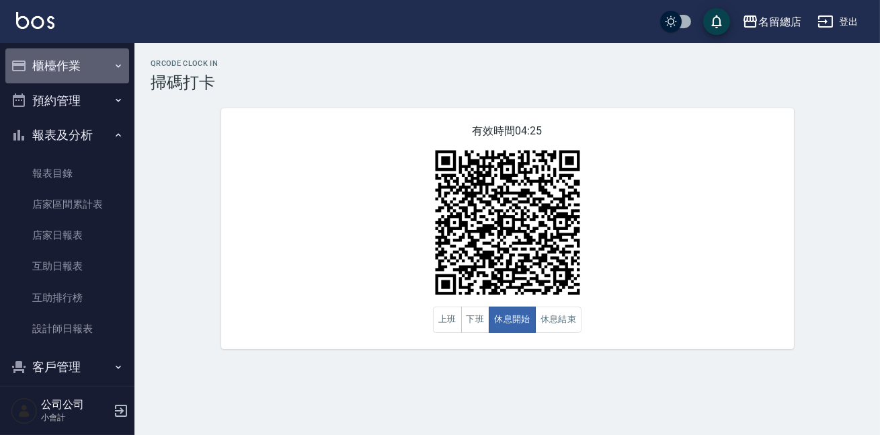
click at [118, 61] on button "櫃檯作業" at bounding box center [67, 65] width 124 height 35
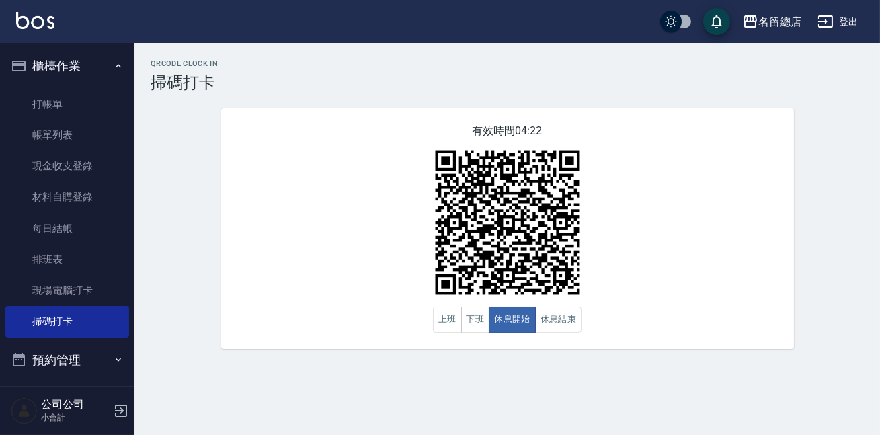
click at [113, 360] on icon "button" at bounding box center [118, 359] width 11 height 11
click at [116, 360] on icon "button" at bounding box center [118, 359] width 5 height 3
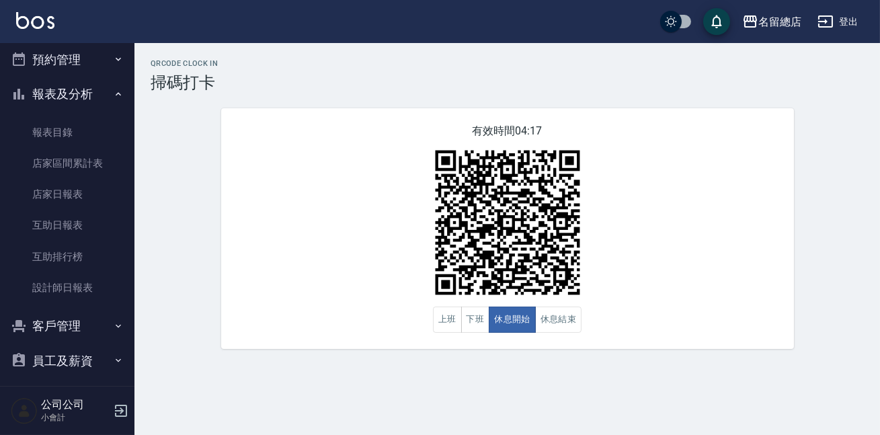
drag, startPoint x: 126, startPoint y: 307, endPoint x: 134, endPoint y: 364, distance: 58.5
click at [134, 364] on div "櫃檯作業 打帳單 帳單列表 現金收支登錄 材料自購登錄 每日結帳 排班表 現場電腦打卡 掃碼打卡 預約管理 預約管理 單日預約紀錄 單週預約紀錄 報表及分析 …" at bounding box center [67, 239] width 135 height 392
click at [73, 284] on link "設計師日報表" at bounding box center [67, 287] width 124 height 31
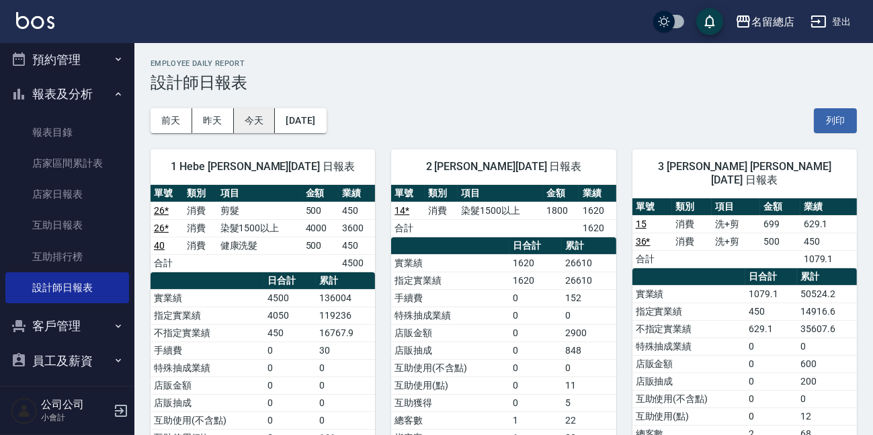
click at [249, 126] on button "今天" at bounding box center [255, 120] width 42 height 25
click at [202, 124] on button "昨天" at bounding box center [213, 120] width 42 height 25
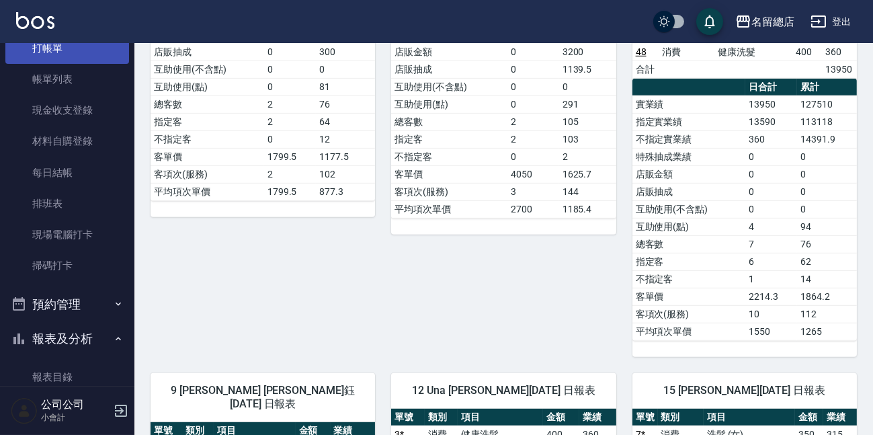
scroll to position [1100, 0]
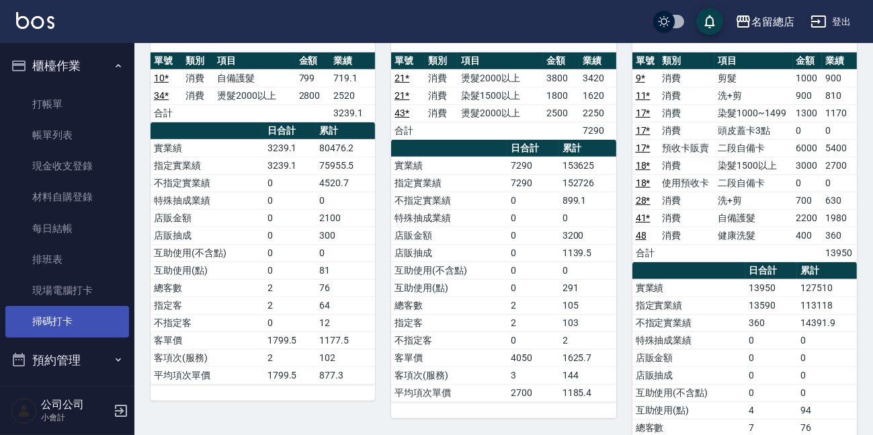
click at [71, 317] on link "掃碼打卡" at bounding box center [67, 321] width 124 height 31
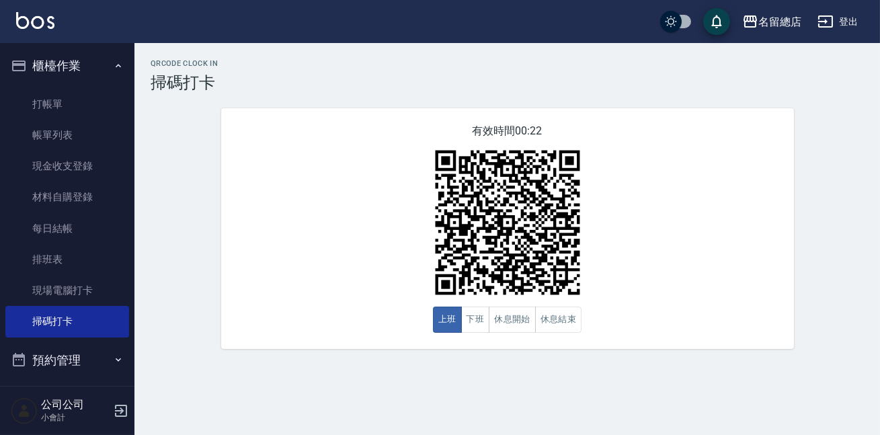
click at [568, 307] on img at bounding box center [508, 223] width 168 height 168
click at [553, 317] on button "休息結束" at bounding box center [558, 320] width 47 height 26
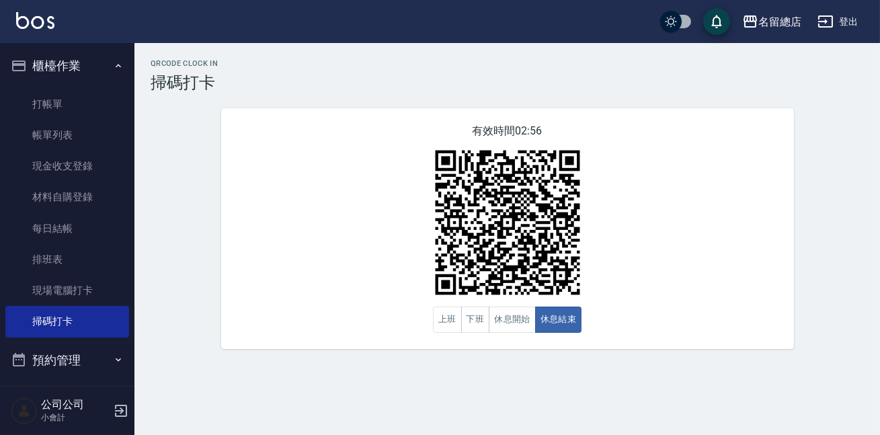
click at [876, 223] on div "QRcode Clock In 掃碼打卡 有效時間 02:56 上班 下班 休息開始 休息結束" at bounding box center [507, 204] width 746 height 290
click at [496, 318] on button "休息開始" at bounding box center [512, 320] width 47 height 26
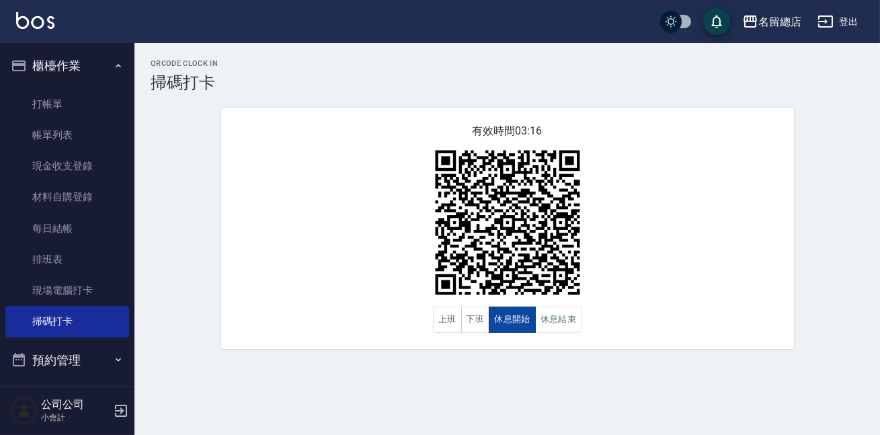
click at [496, 318] on button "休息開始" at bounding box center [512, 320] width 47 height 26
click at [477, 309] on button "下班" at bounding box center [475, 320] width 29 height 26
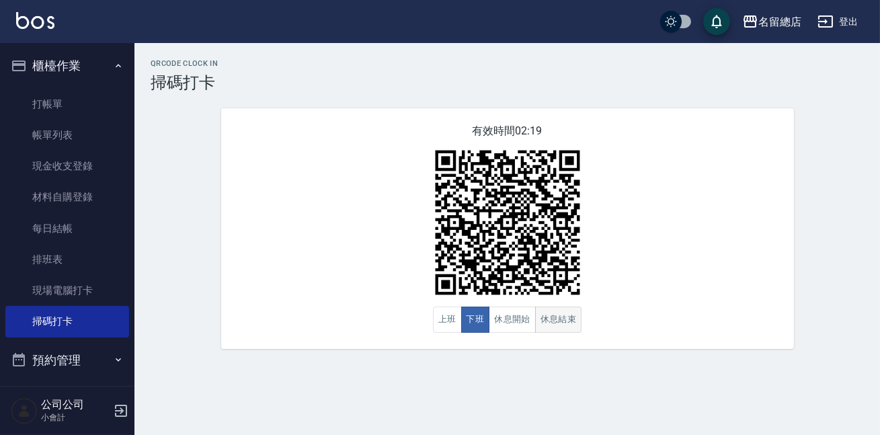
drag, startPoint x: 522, startPoint y: 322, endPoint x: 537, endPoint y: 322, distance: 14.1
click at [524, 322] on button "休息開始" at bounding box center [512, 320] width 47 height 26
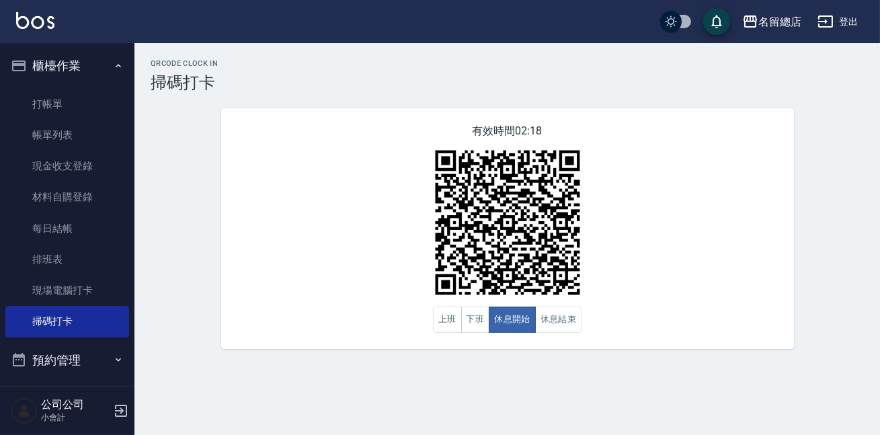
click at [648, 319] on div "有效時間 02:18 上班 下班 休息開始 休息結束" at bounding box center [507, 228] width 573 height 241
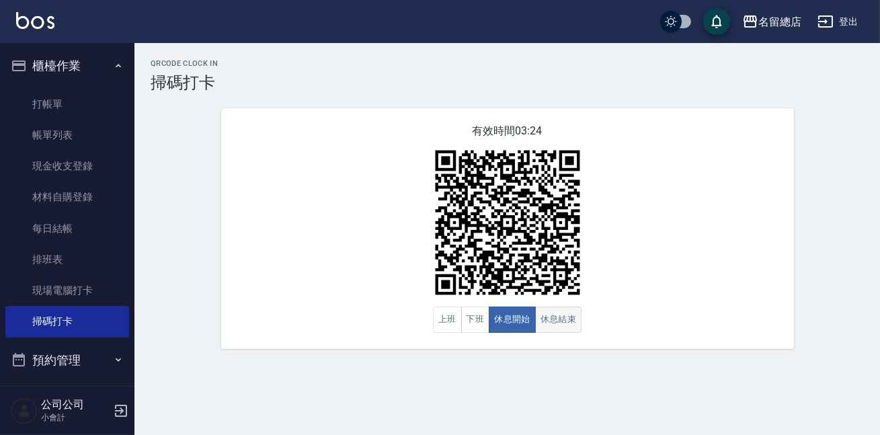
click at [563, 321] on button "休息結束" at bounding box center [558, 320] width 47 height 26
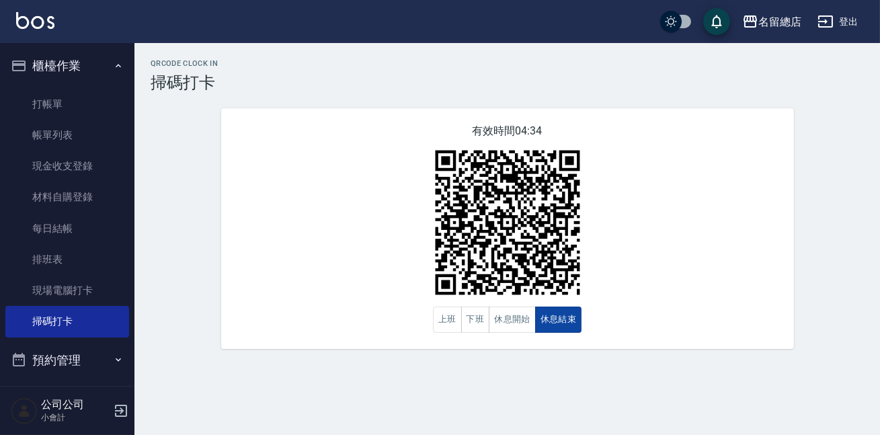
click at [555, 319] on button "休息結束" at bounding box center [558, 320] width 47 height 26
click at [510, 317] on button "休息開始" at bounding box center [512, 320] width 47 height 26
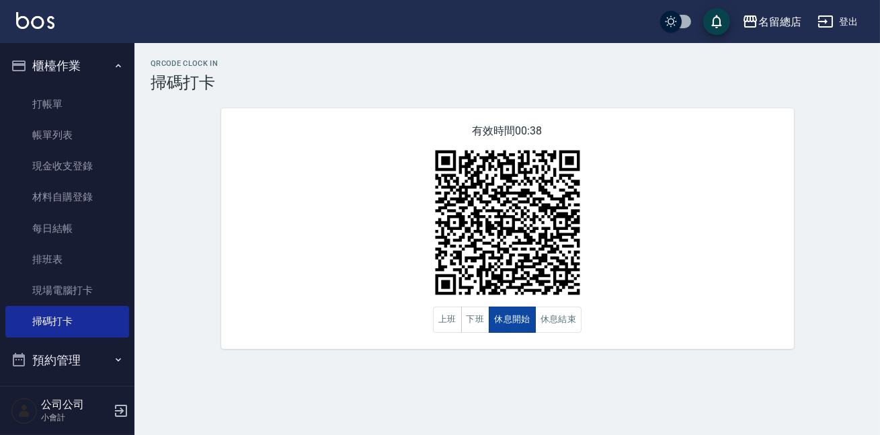
click at [510, 317] on button "休息開始" at bounding box center [512, 320] width 47 height 26
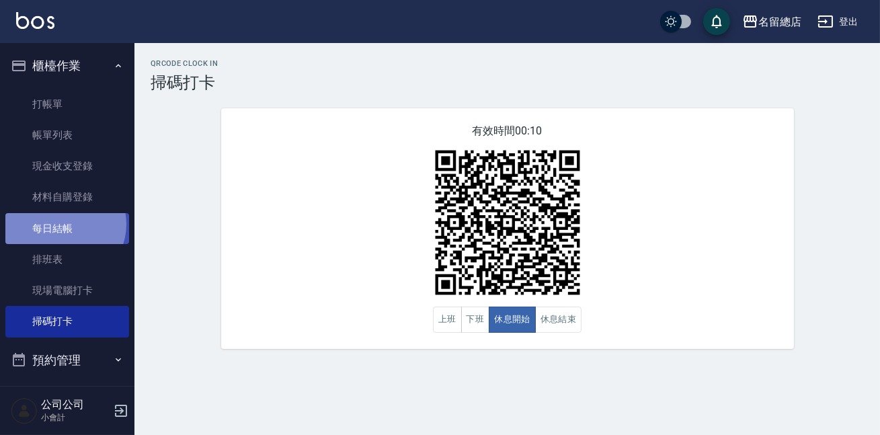
click at [62, 224] on link "每日結帳" at bounding box center [67, 228] width 124 height 31
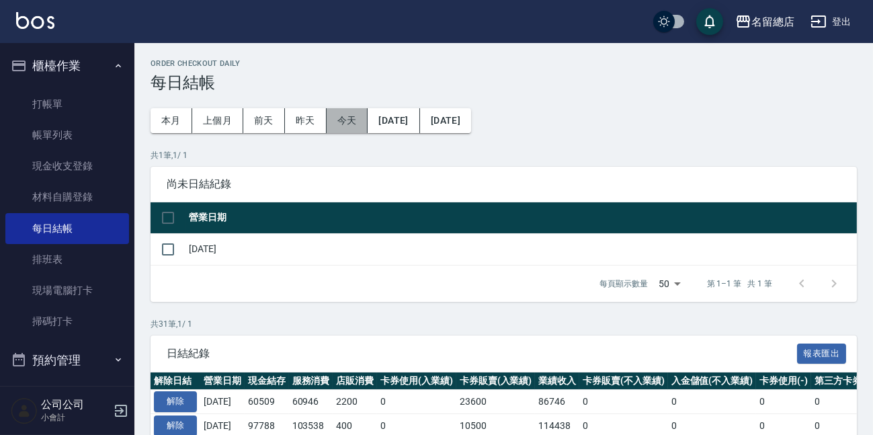
click at [347, 114] on button "今天" at bounding box center [348, 120] width 42 height 25
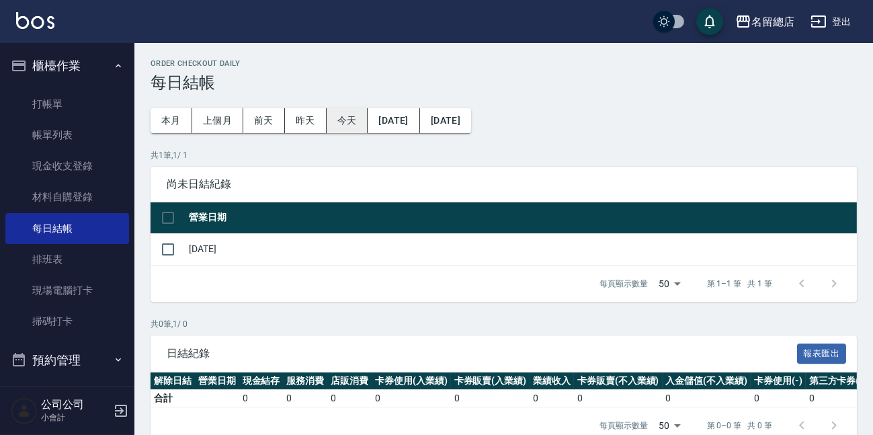
click at [342, 121] on button "今天" at bounding box center [348, 120] width 42 height 25
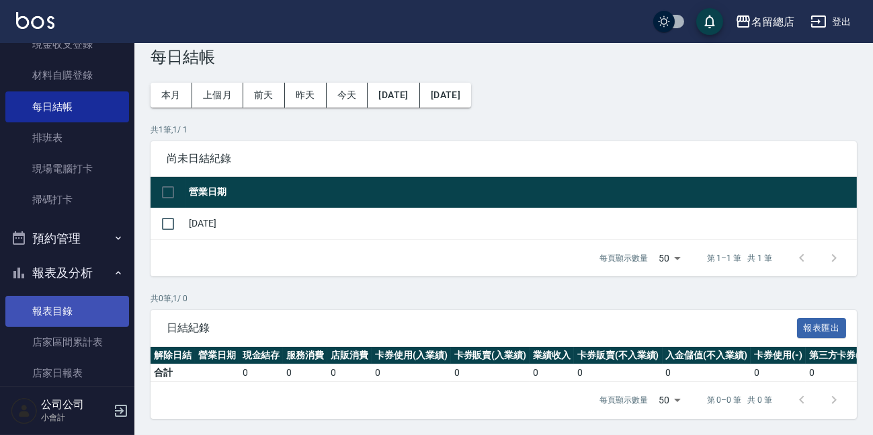
scroll to position [244, 0]
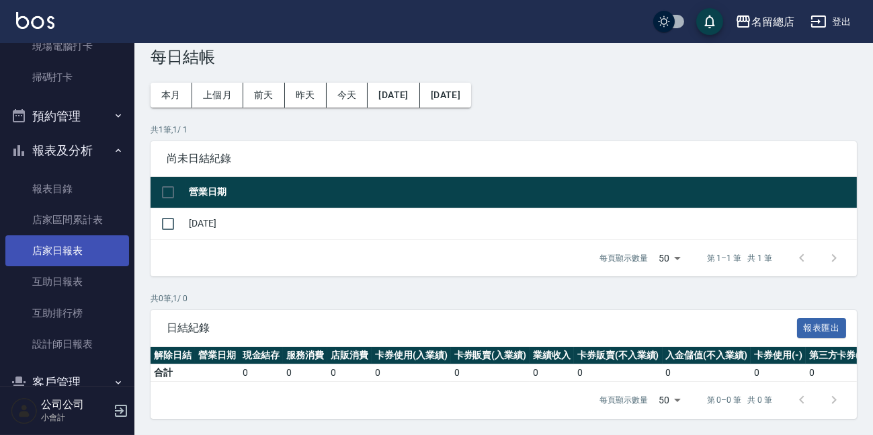
click at [61, 252] on link "店家日報表" at bounding box center [67, 250] width 124 height 31
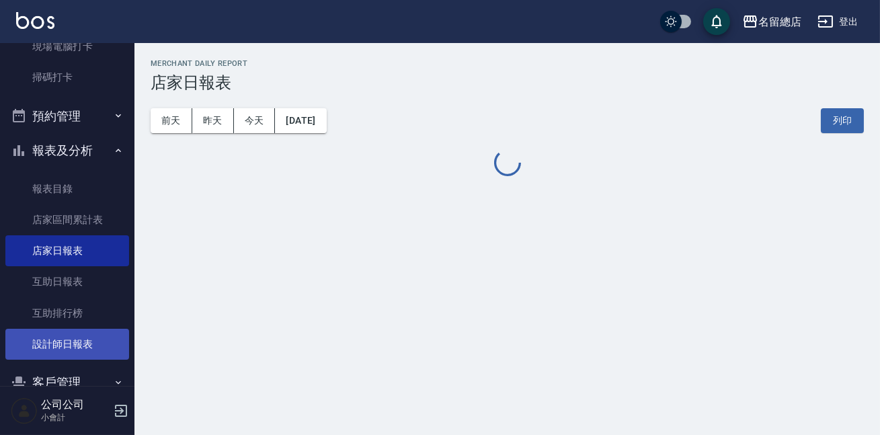
click at [60, 341] on link "設計師日報表" at bounding box center [67, 344] width 124 height 31
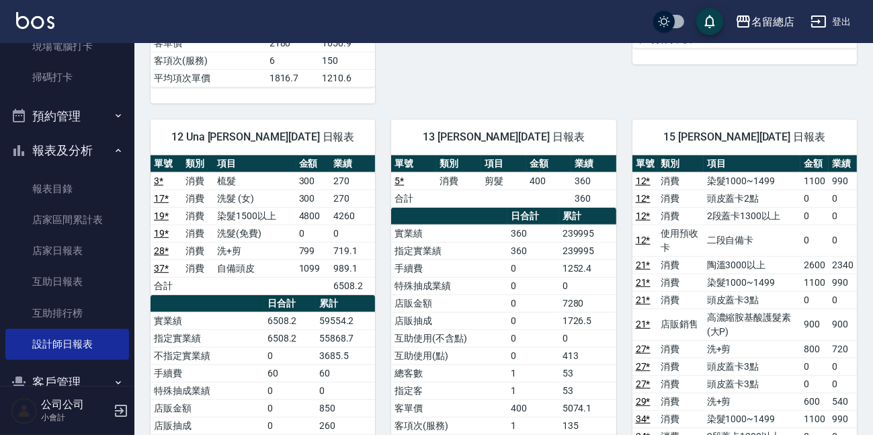
scroll to position [1510, 0]
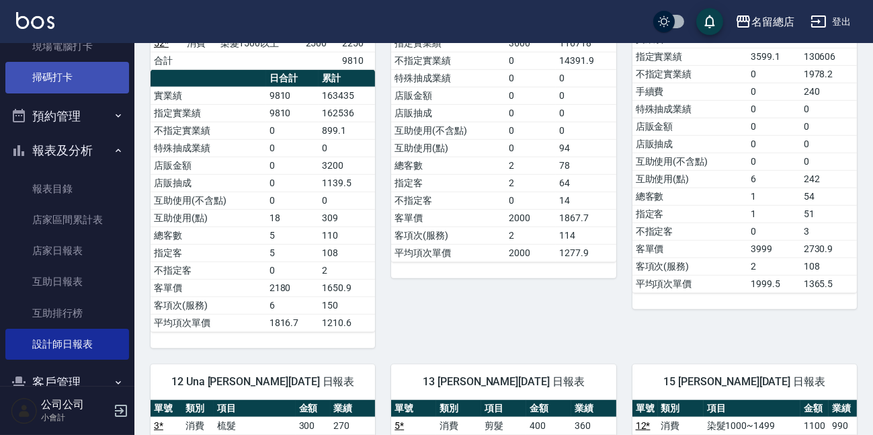
click at [66, 80] on link "掃碼打卡" at bounding box center [67, 77] width 124 height 31
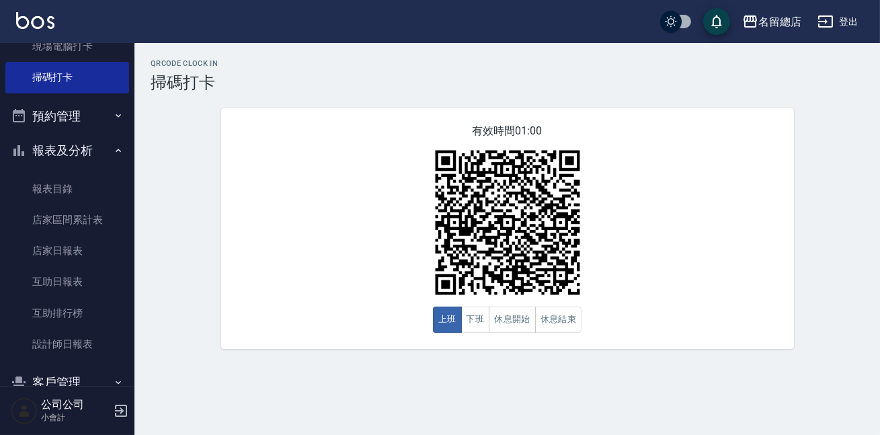
drag, startPoint x: 196, startPoint y: 175, endPoint x: 280, endPoint y: 342, distance: 186.8
click at [237, 269] on div "QRcode Clock In 掃碼打卡 有效時間 01:00 上班 下班 休息開始 休息結束" at bounding box center [507, 204] width 746 height 290
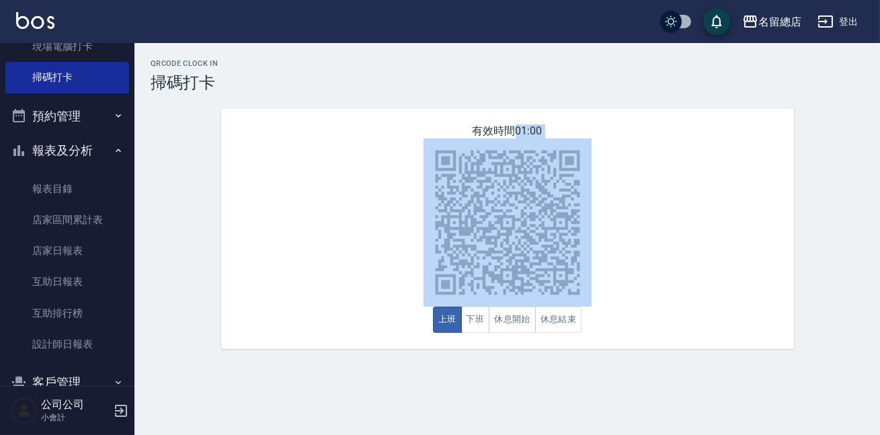
drag, startPoint x: 315, startPoint y: 433, endPoint x: 329, endPoint y: 451, distance: 23.0
click at [329, 434] on html "名留總店 登出 櫃檯作業 打帳單 帳單列表 現金收支登錄 材料自購登錄 每日結帳 排班表 現場電腦打卡 掃碼打卡 預約管理 預約管理 單日預約紀錄 單週預約紀…" at bounding box center [440, 217] width 880 height 435
drag, startPoint x: 572, startPoint y: 308, endPoint x: 570, endPoint y: 315, distance: 7.5
click at [570, 314] on button "休息結束" at bounding box center [558, 320] width 47 height 26
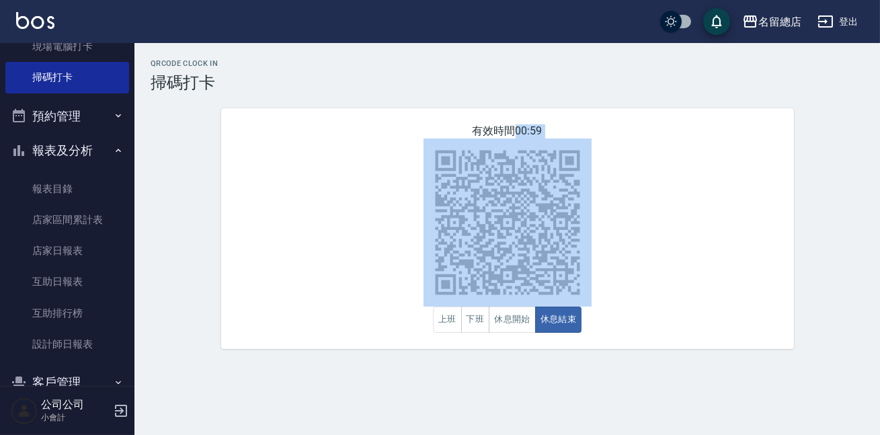
click at [631, 302] on div "有效時間 00:59 上班 下班 休息開始 休息結束" at bounding box center [507, 228] width 573 height 241
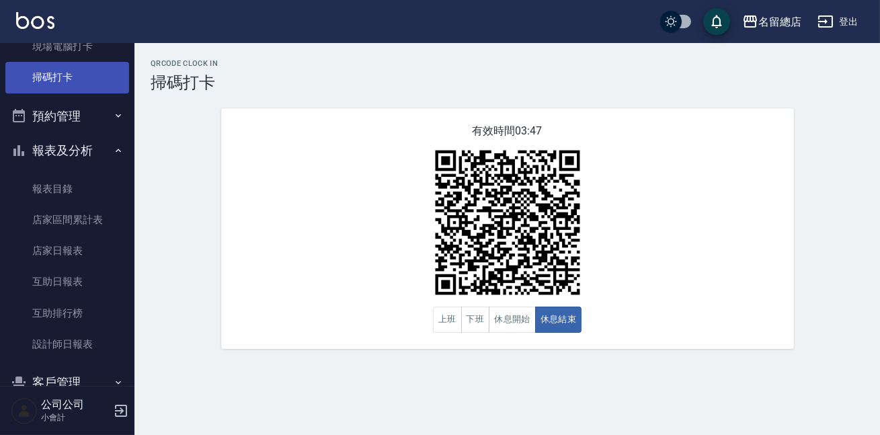
scroll to position [183, 0]
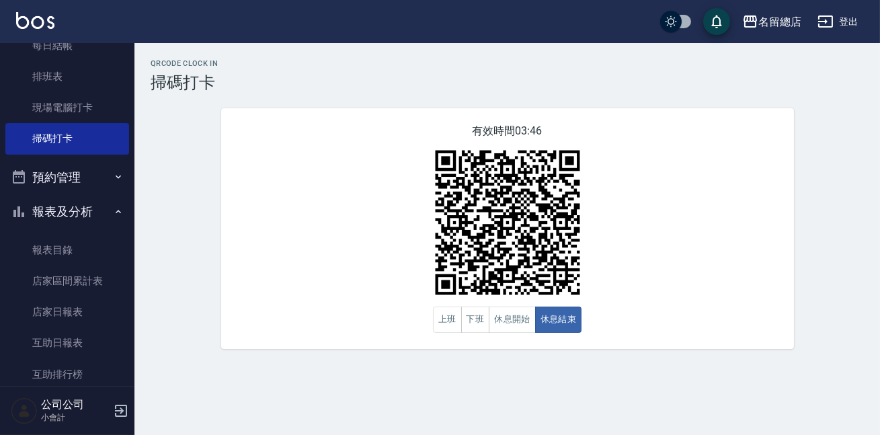
click at [342, 164] on div "有效時間 03:46 上班 下班 休息開始 休息結束" at bounding box center [507, 228] width 573 height 241
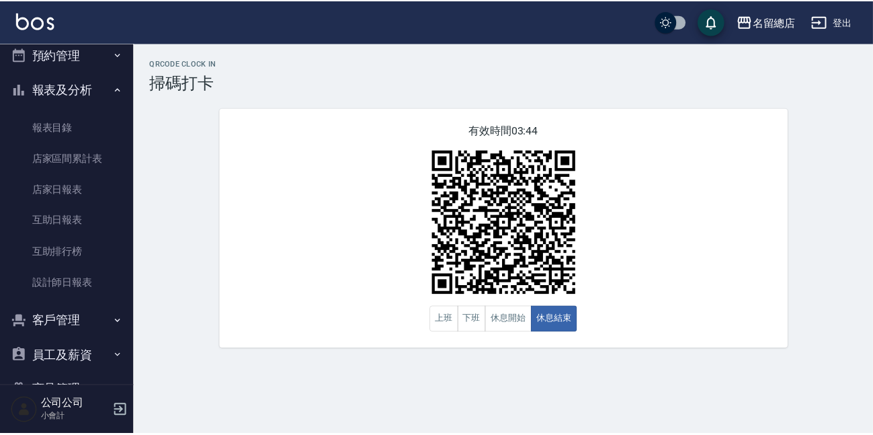
scroll to position [343, 0]
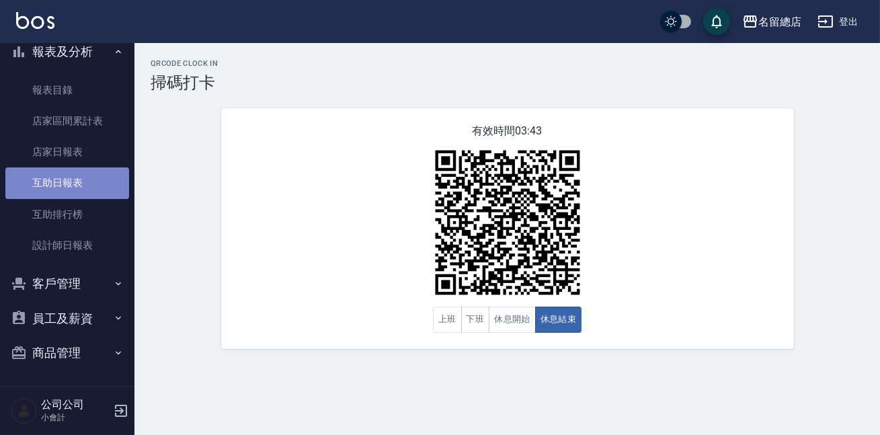
click at [85, 182] on link "互助日報表" at bounding box center [67, 182] width 124 height 31
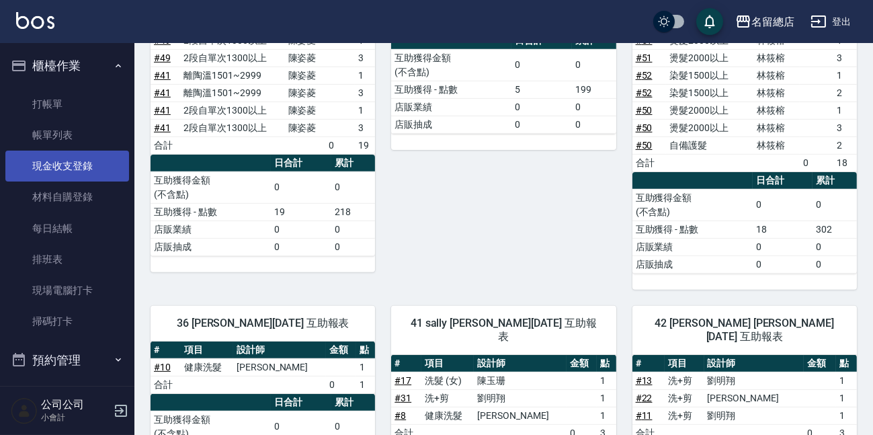
scroll to position [611, 0]
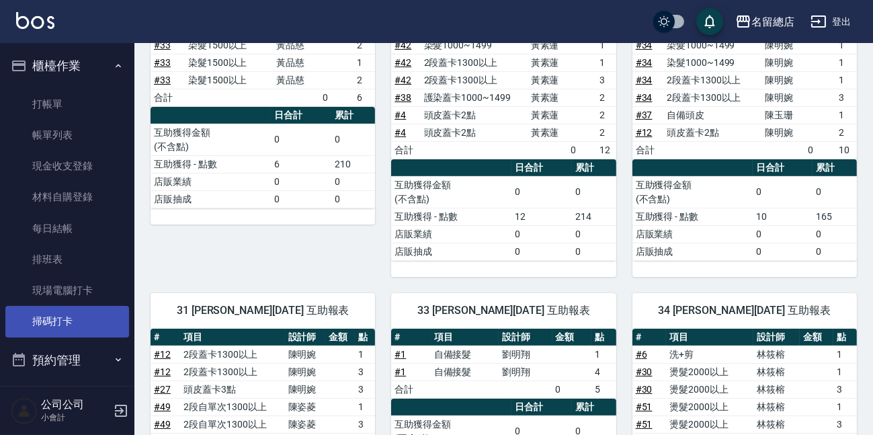
click at [73, 332] on link "掃碼打卡" at bounding box center [67, 321] width 124 height 31
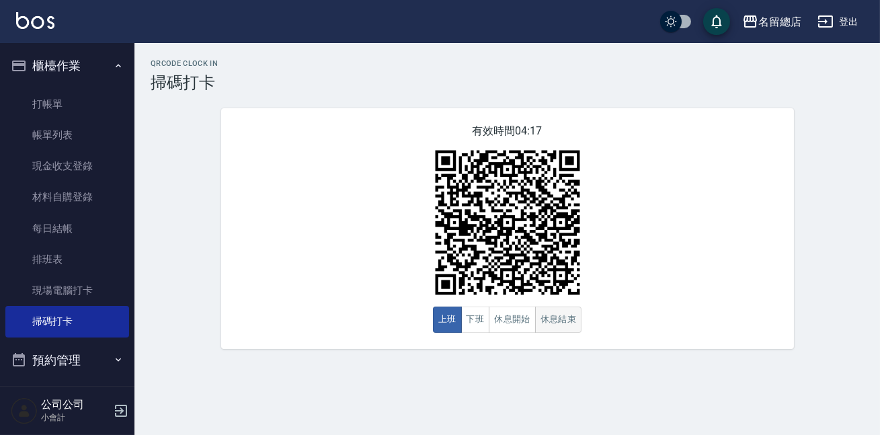
click at [563, 318] on button "休息結束" at bounding box center [558, 320] width 47 height 26
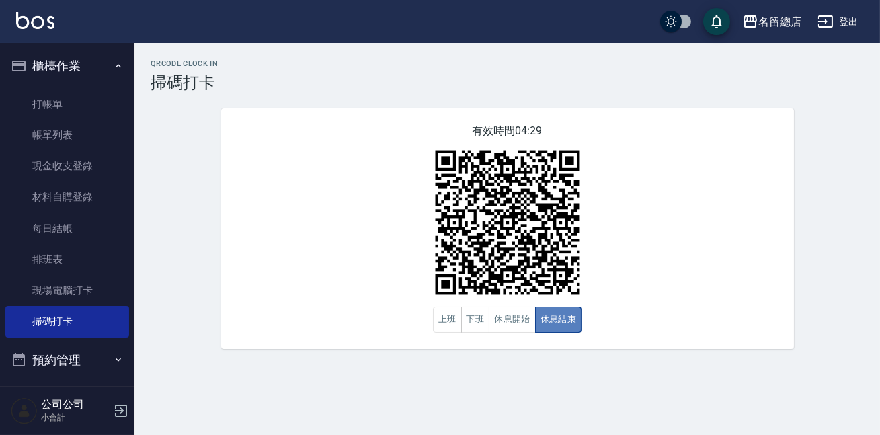
click at [563, 318] on button "休息結束" at bounding box center [558, 320] width 47 height 26
click at [627, 297] on div "有效時間 04:28 上班 下班 休息開始 休息結束" at bounding box center [507, 228] width 573 height 241
drag, startPoint x: 710, startPoint y: 265, endPoint x: 821, endPoint y: 272, distance: 111.2
click at [821, 272] on div "QRcode Clock In 掃碼打卡 有效時間 04:26 上班 下班 休息開始 休息結束" at bounding box center [507, 204] width 746 height 290
click at [826, 256] on div "QRcode Clock In 掃碼打卡 有效時間 04:26 上班 下班 休息開始 休息結束" at bounding box center [507, 204] width 746 height 290
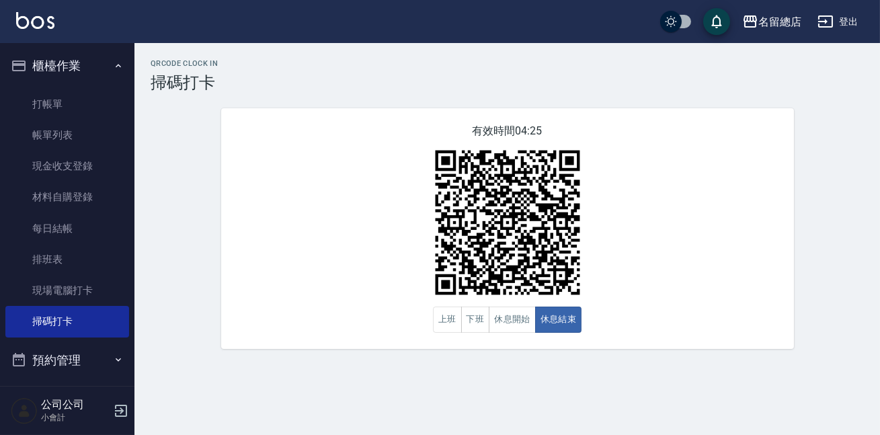
drag, startPoint x: 805, startPoint y: 253, endPoint x: 838, endPoint y: 295, distance: 53.7
click at [834, 294] on div "QRcode Clock In 掃碼打卡 有效時間 04:24 上班 下班 休息開始 休息結束" at bounding box center [507, 204] width 746 height 290
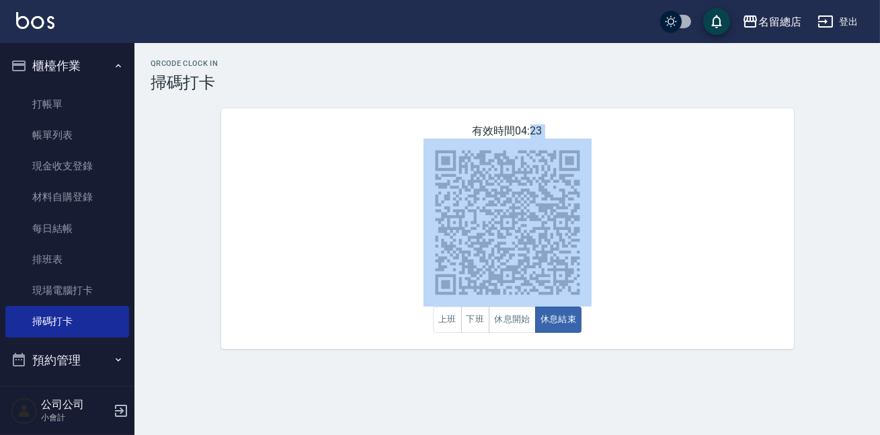
drag, startPoint x: 834, startPoint y: 294, endPoint x: 832, endPoint y: 314, distance: 20.4
click at [832, 314] on div "QRcode Clock In 掃碼打卡 有效時間 04:23 上班 下班 休息開始 休息結束" at bounding box center [507, 204] width 746 height 290
click at [773, 281] on div "有效時間 04:23 上班 下班 休息開始 休息結束" at bounding box center [507, 228] width 573 height 241
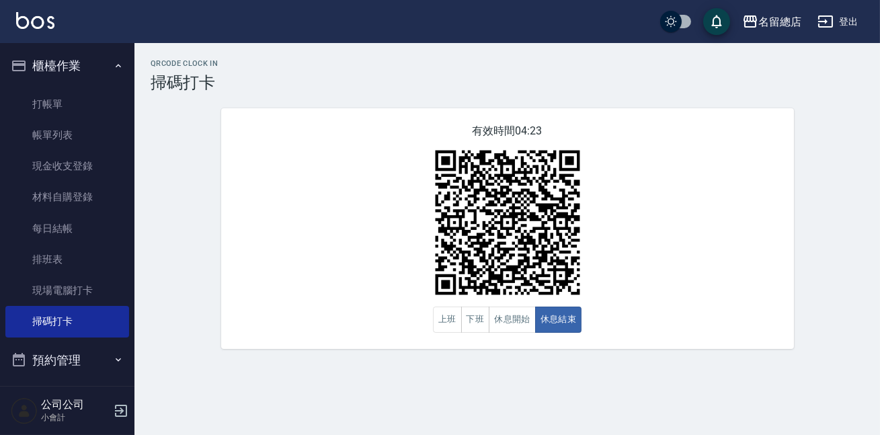
click at [694, 266] on div "有效時間 04:23 上班 下班 休息開始 休息結束" at bounding box center [507, 228] width 573 height 241
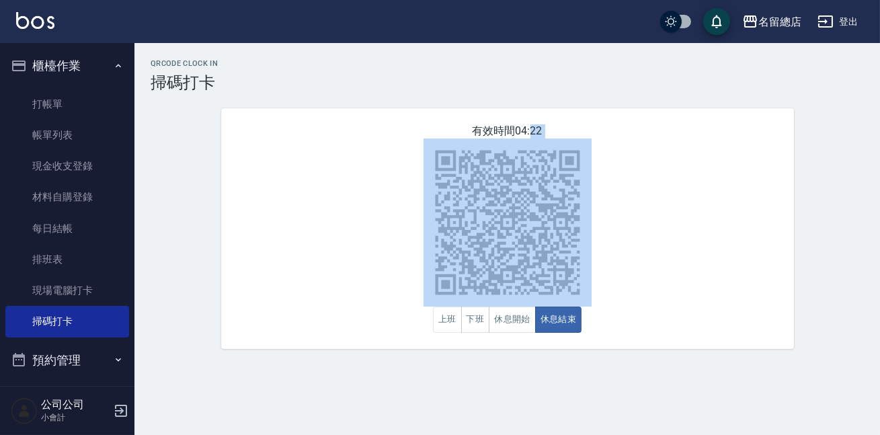
click at [694, 266] on div "有效時間 04:22 上班 下班 休息開始 休息結束" at bounding box center [507, 228] width 573 height 241
click at [854, 123] on div "QRcode Clock In 掃碼打卡 有效時間 04:21 上班 下班 休息開始 休息結束" at bounding box center [507, 204] width 746 height 290
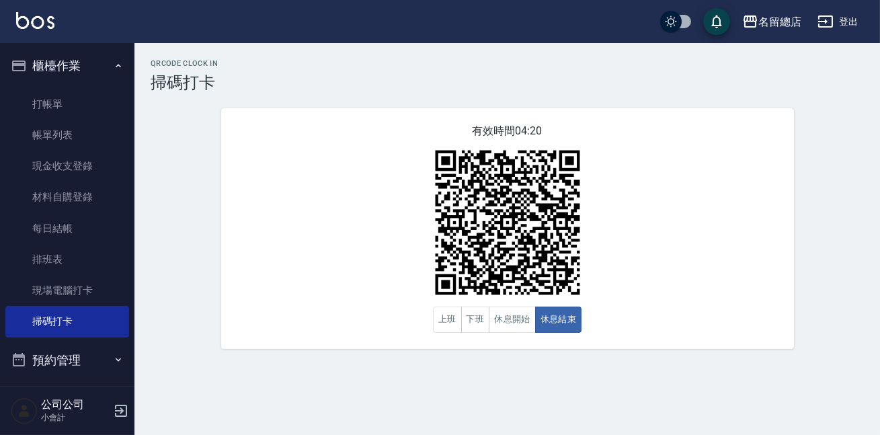
click at [854, 124] on div "QRcode Clock In 掃碼打卡 有效時間 04:20 上班 下班 休息開始 休息結束" at bounding box center [507, 204] width 746 height 290
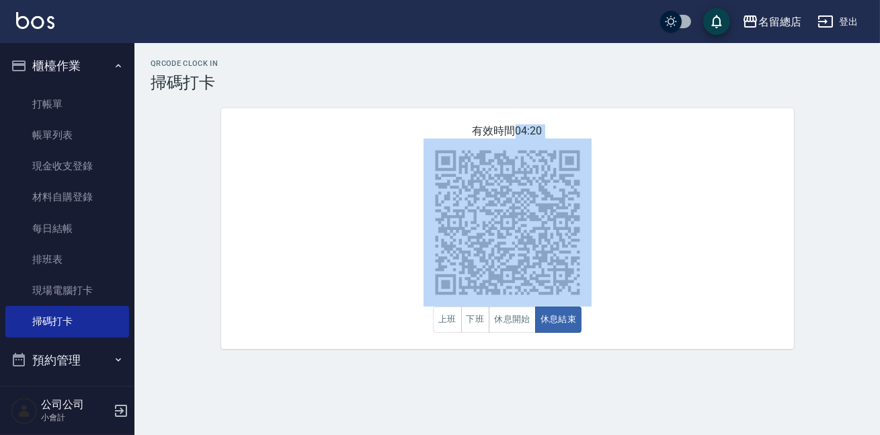
click at [854, 124] on div "QRcode Clock In 掃碼打卡 有效時間 04:20 上班 下班 休息開始 休息結束" at bounding box center [507, 204] width 746 height 290
click at [665, 146] on div "有效時間 04:19 上班 下班 休息開始 休息結束" at bounding box center [507, 228] width 573 height 241
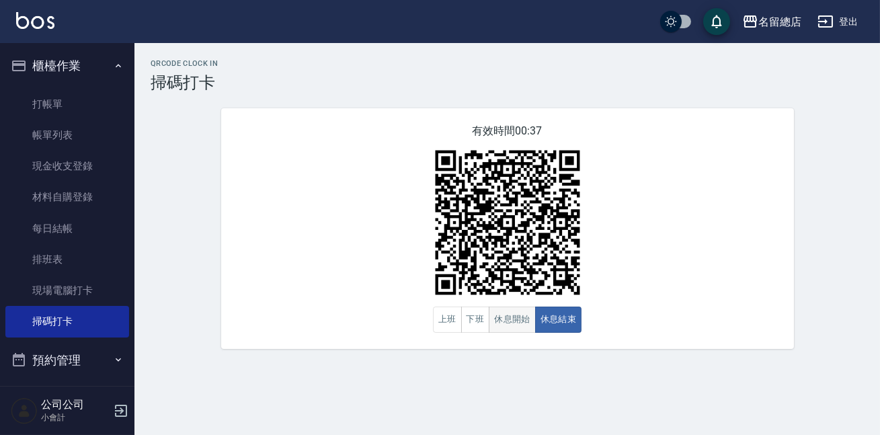
click at [510, 324] on button "休息開始" at bounding box center [512, 320] width 47 height 26
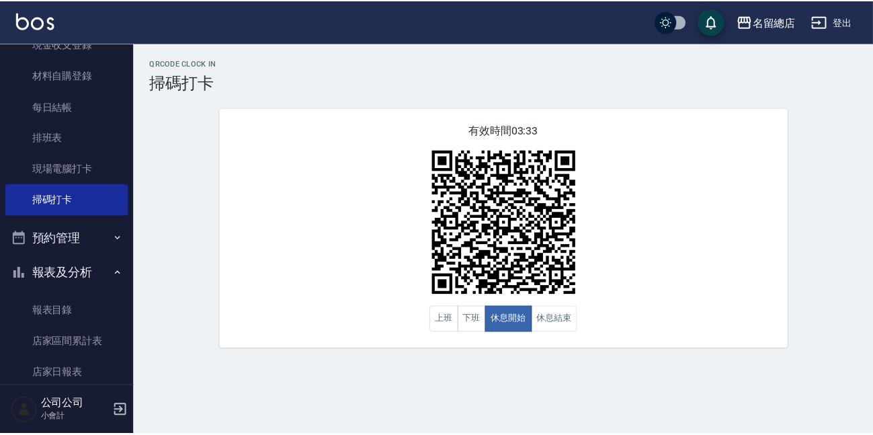
scroll to position [244, 0]
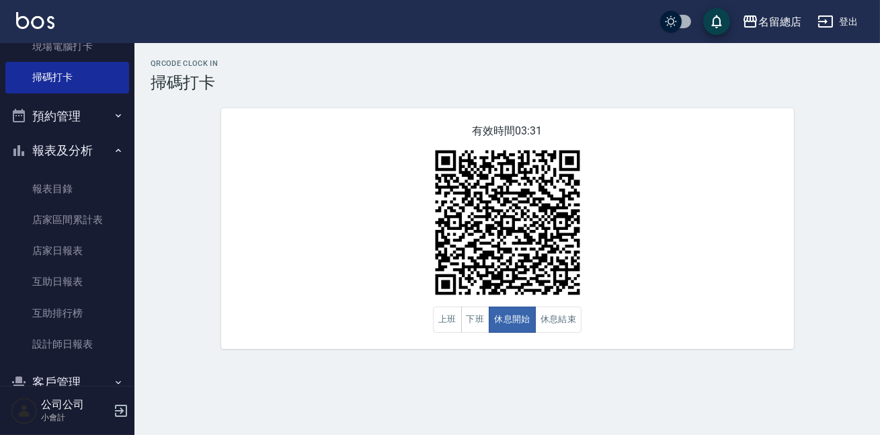
click at [87, 275] on link "互助日報表" at bounding box center [67, 281] width 124 height 31
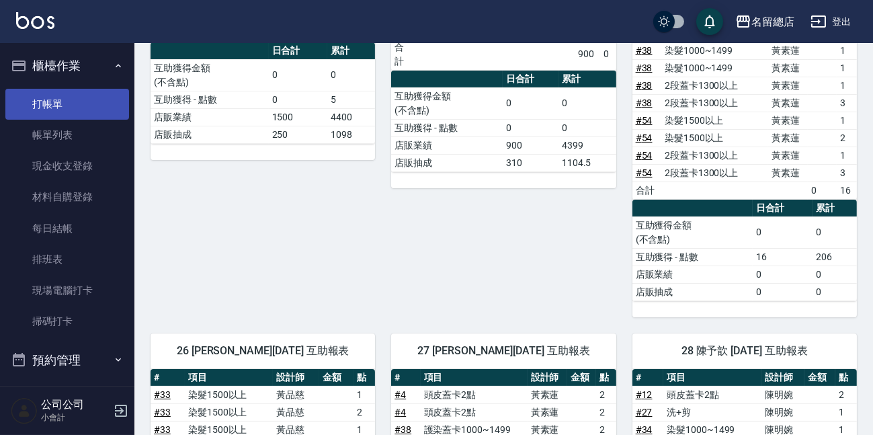
click at [70, 102] on link "打帳單" at bounding box center [67, 104] width 124 height 31
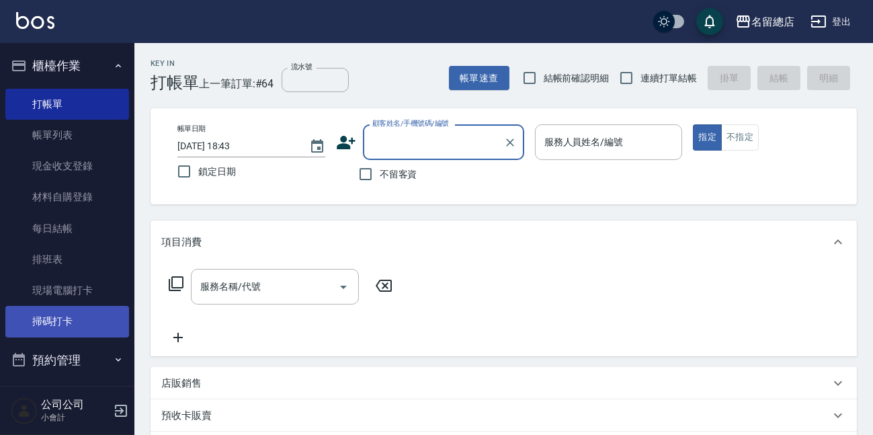
click at [62, 322] on link "掃碼打卡" at bounding box center [67, 321] width 124 height 31
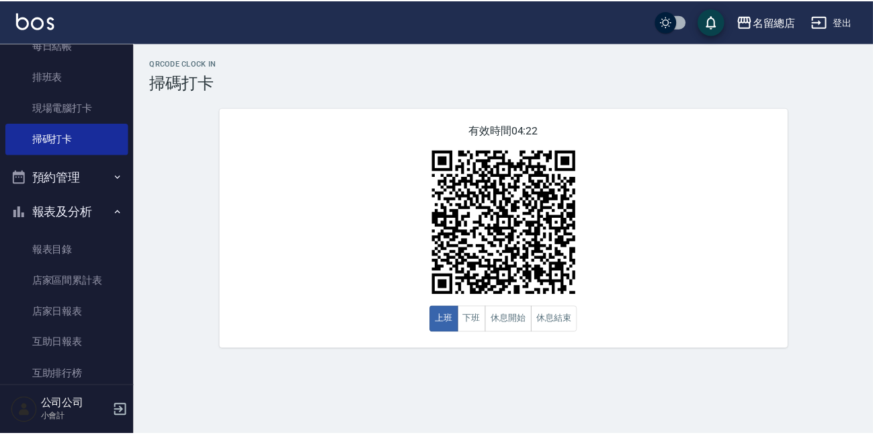
scroll to position [343, 0]
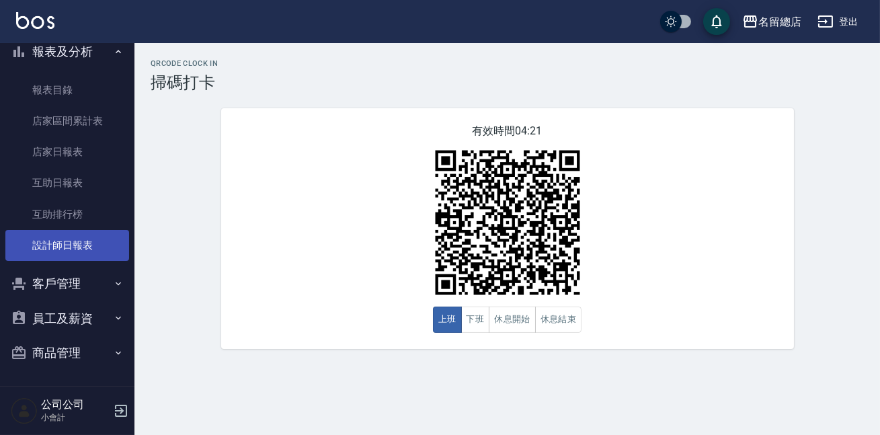
click at [50, 241] on link "設計師日報表" at bounding box center [67, 245] width 124 height 31
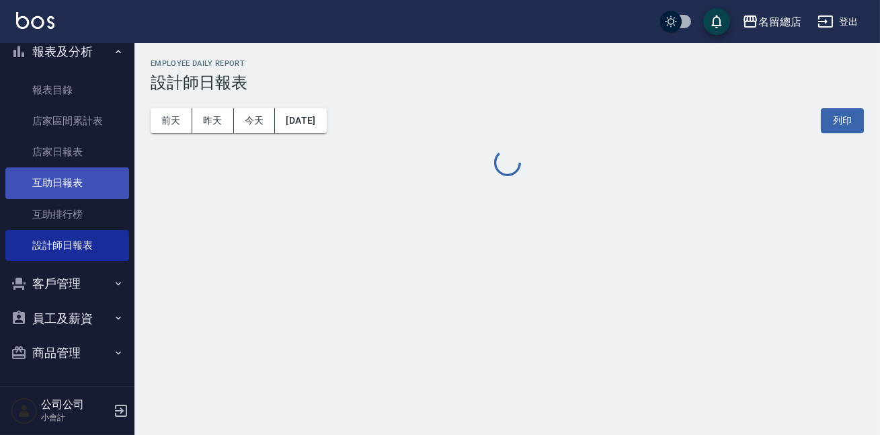
click at [73, 197] on link "互助日報表" at bounding box center [67, 182] width 124 height 31
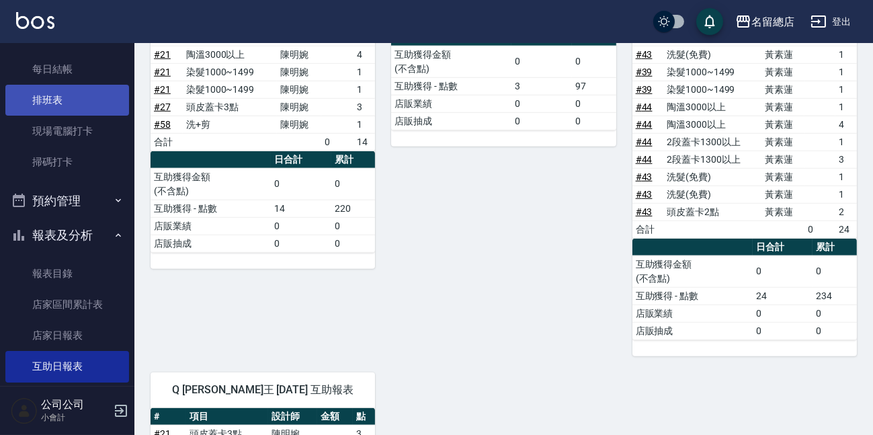
scroll to position [37, 0]
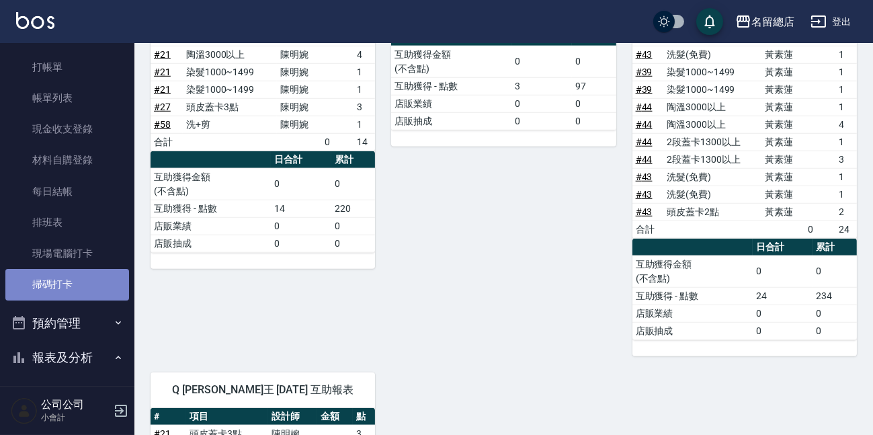
click at [106, 276] on link "掃碼打卡" at bounding box center [67, 284] width 124 height 31
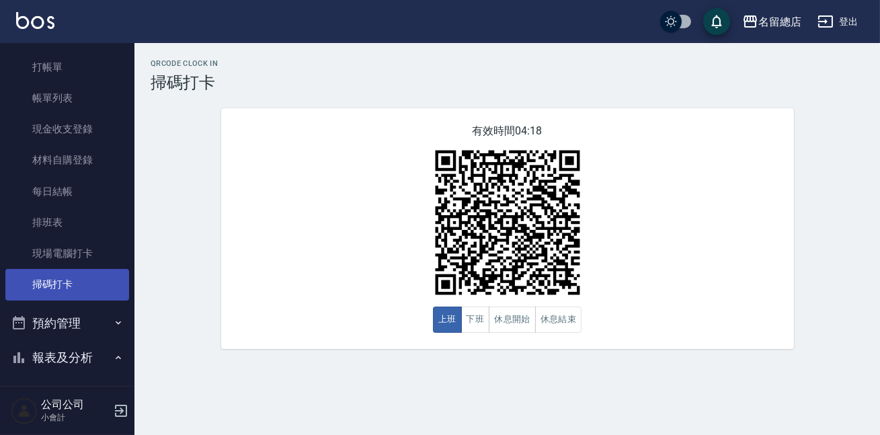
click at [106, 276] on link "掃碼打卡" at bounding box center [67, 284] width 124 height 31
click at [94, 283] on link "掃碼打卡" at bounding box center [67, 284] width 124 height 31
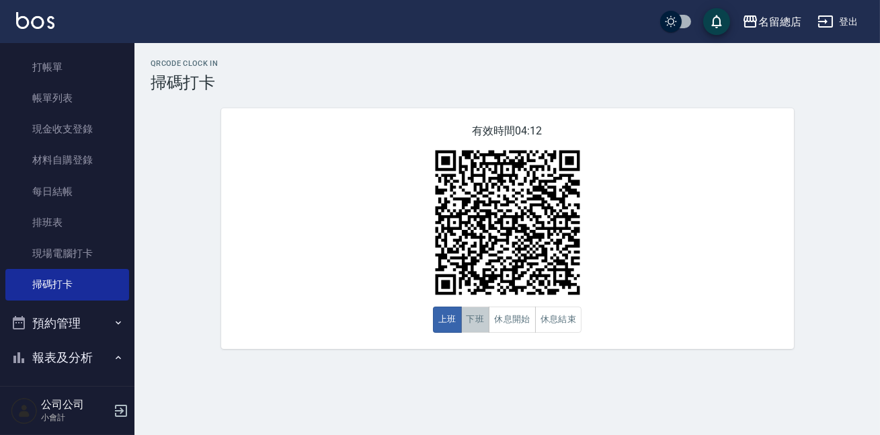
click at [475, 319] on button "下班" at bounding box center [475, 320] width 29 height 26
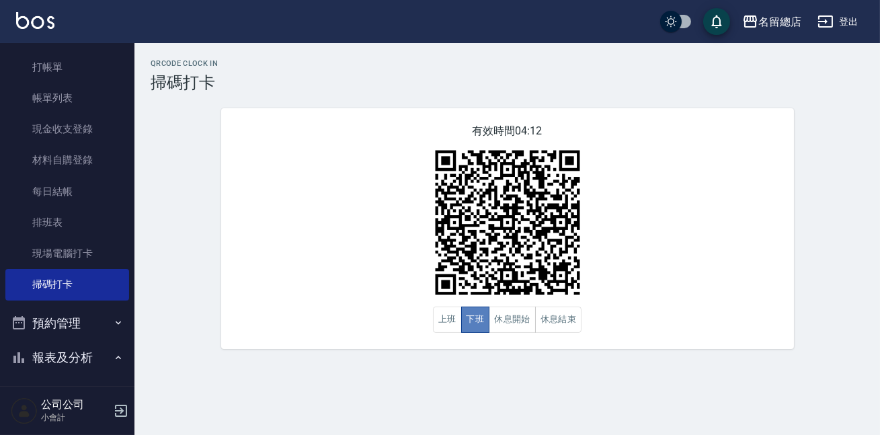
click at [475, 319] on button "下班" at bounding box center [475, 320] width 29 height 26
click at [479, 377] on div "QRcode Clock In 掃碼打卡 有效時間 04:12 上班 下班 休息開始 休息結束" at bounding box center [440, 217] width 880 height 435
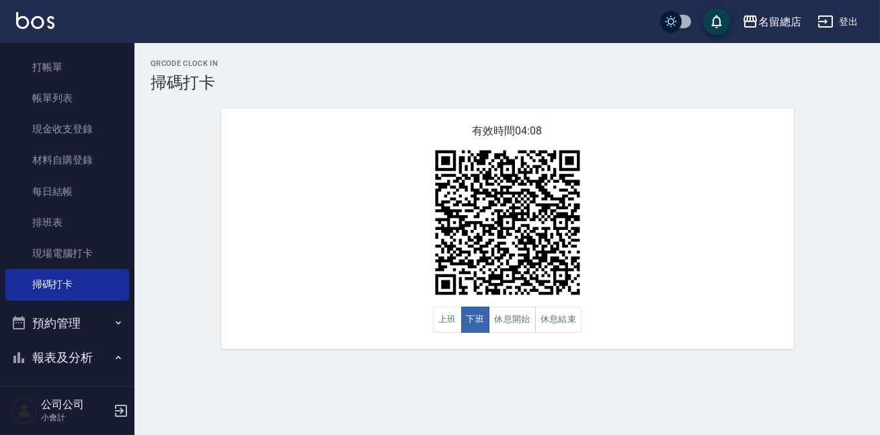
click at [479, 377] on div "QRcode Clock In 掃碼打卡 有效時間 04:08 上班 下班 休息開始 休息結束" at bounding box center [440, 217] width 880 height 435
click at [546, 318] on button "休息結束" at bounding box center [558, 320] width 47 height 26
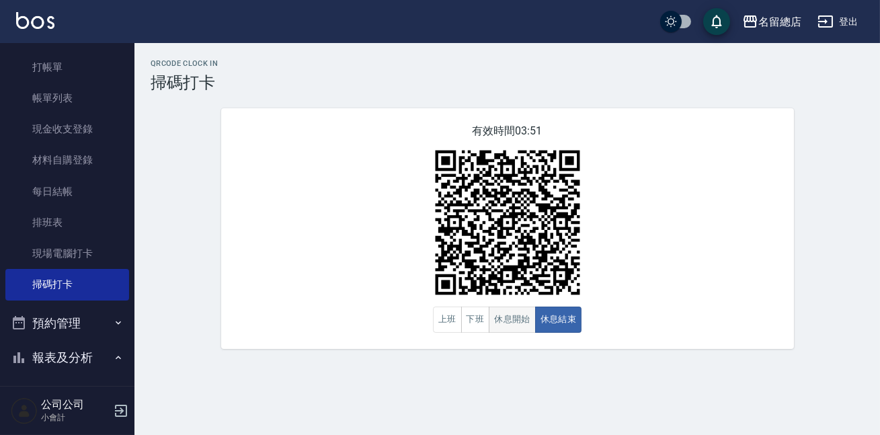
click at [514, 309] on button "休息開始" at bounding box center [512, 320] width 47 height 26
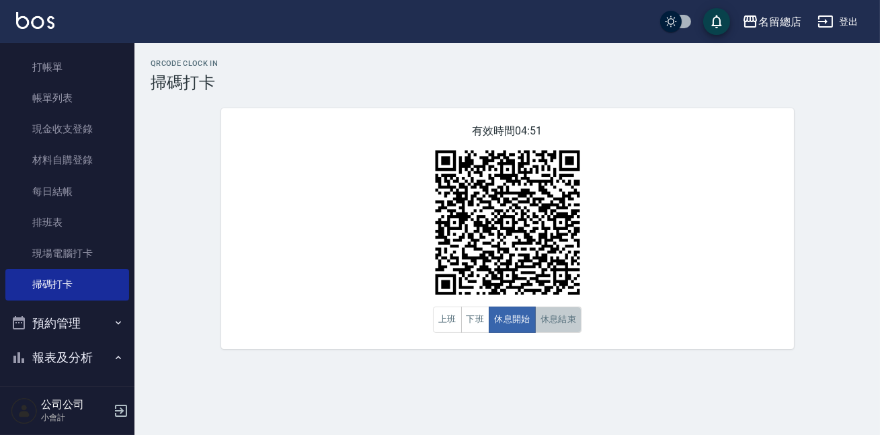
click at [562, 319] on button "休息結束" at bounding box center [558, 320] width 47 height 26
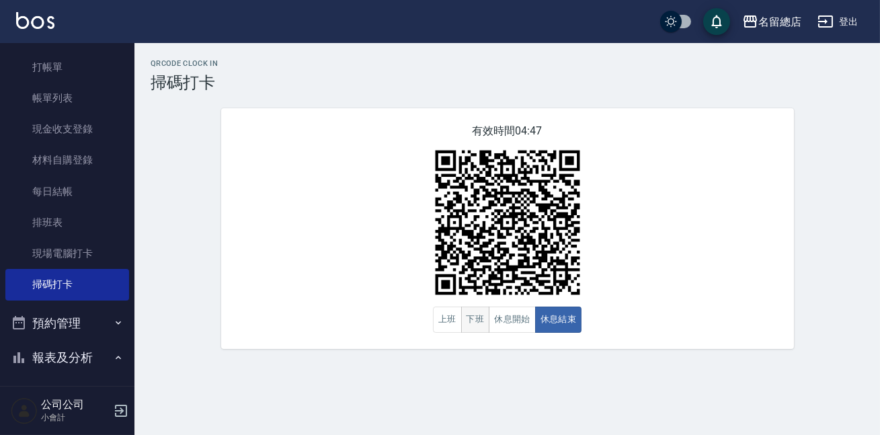
click at [483, 321] on button "下班" at bounding box center [475, 320] width 29 height 26
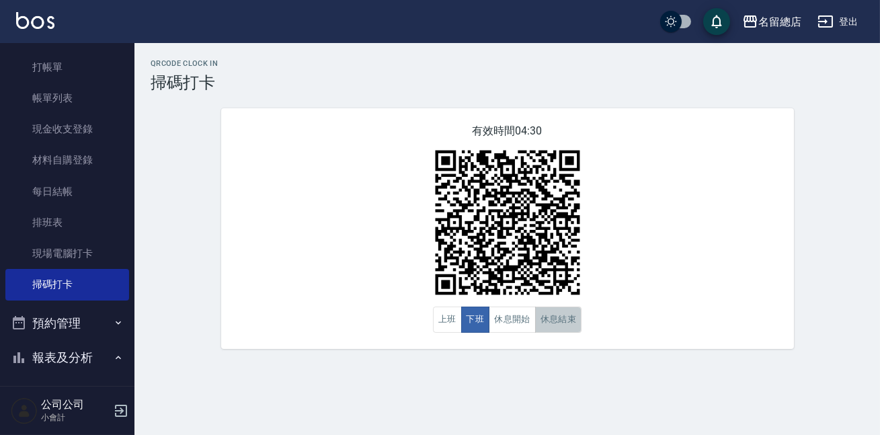
click at [550, 325] on button "休息結束" at bounding box center [558, 320] width 47 height 26
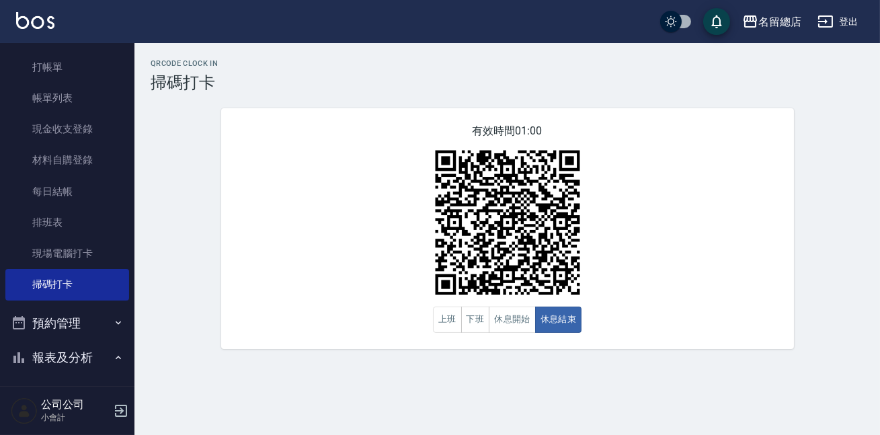
click at [593, 302] on div "有效時間 01:00 上班 下班 休息開始 休息結束" at bounding box center [507, 228] width 573 height 241
click at [530, 313] on button "休息開始" at bounding box center [512, 320] width 47 height 26
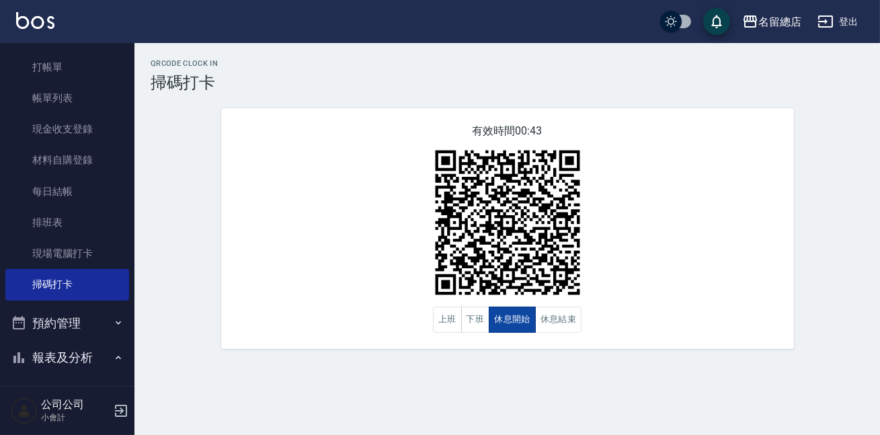
click at [530, 312] on button "休息開始" at bounding box center [512, 320] width 47 height 26
click at [566, 320] on button "休息結束" at bounding box center [558, 320] width 47 height 26
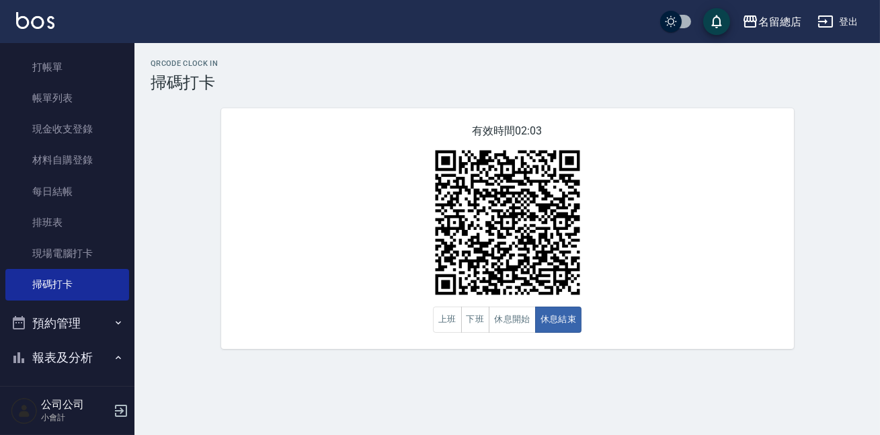
click at [477, 336] on div "有效時間 02:03 上班 下班 休息開始 休息結束" at bounding box center [507, 228] width 573 height 241
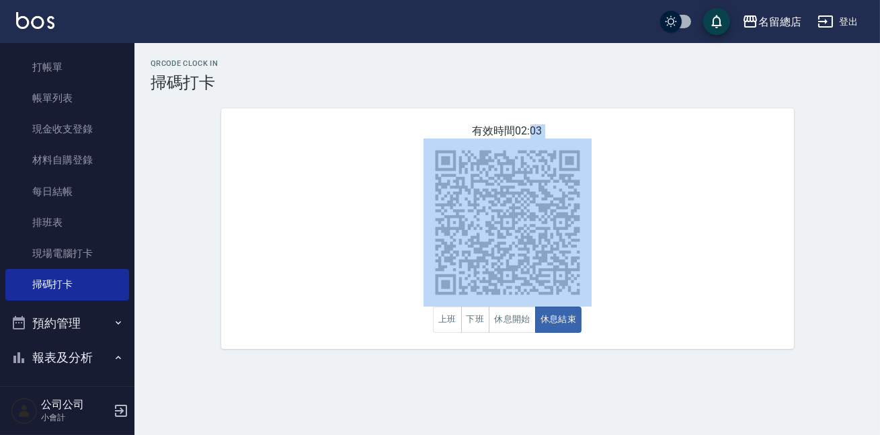
click at [477, 336] on div "有效時間 02:03 上班 下班 休息開始 休息結束" at bounding box center [507, 228] width 573 height 241
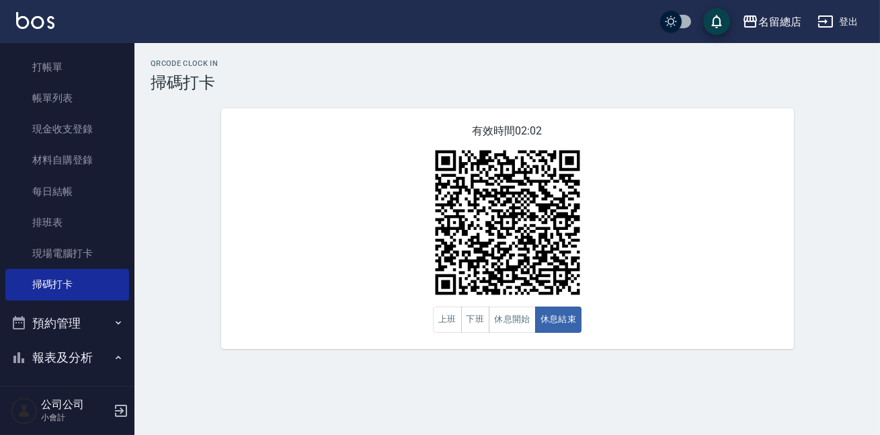
click at [479, 335] on div "有效時間 02:02 上班 下班 休息開始 休息結束" at bounding box center [507, 228] width 573 height 241
click at [474, 317] on button "下班" at bounding box center [475, 320] width 29 height 26
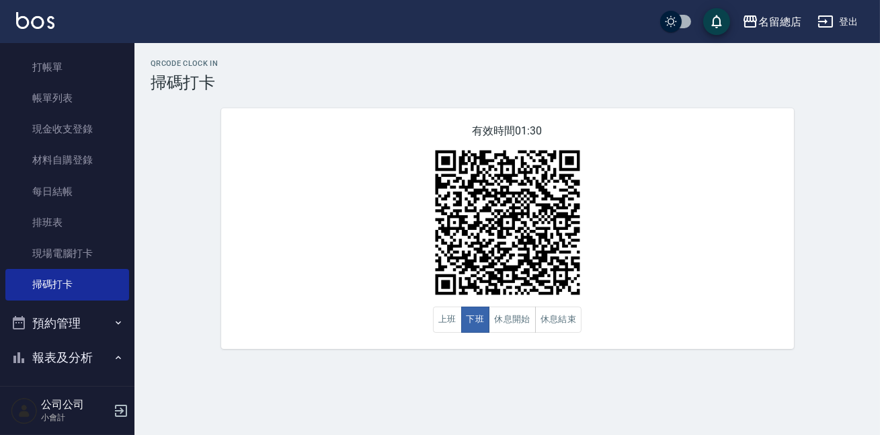
drag, startPoint x: 828, startPoint y: 317, endPoint x: 880, endPoint y: 244, distance: 89.2
click at [842, 317] on div "QRcode Clock In 掃碼打卡 有效時間 01:30 上班 下班 休息開始 休息結束" at bounding box center [507, 204] width 746 height 290
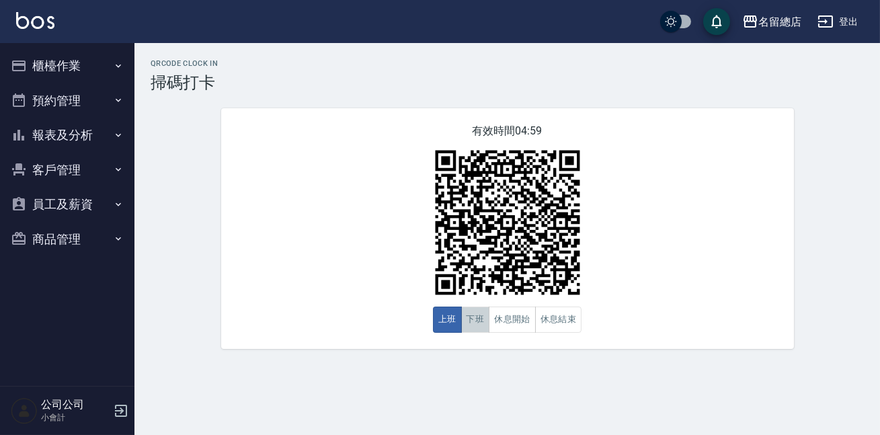
click at [481, 323] on button "下班" at bounding box center [475, 320] width 29 height 26
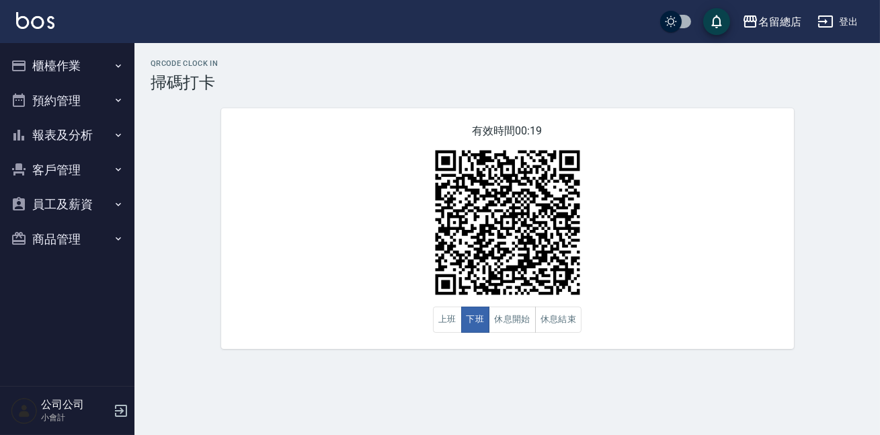
click at [619, 305] on div "有效時間 00:19 上班 下班 休息開始 休息結束" at bounding box center [507, 228] width 573 height 241
click at [75, 68] on button "櫃檯作業" at bounding box center [67, 65] width 124 height 35
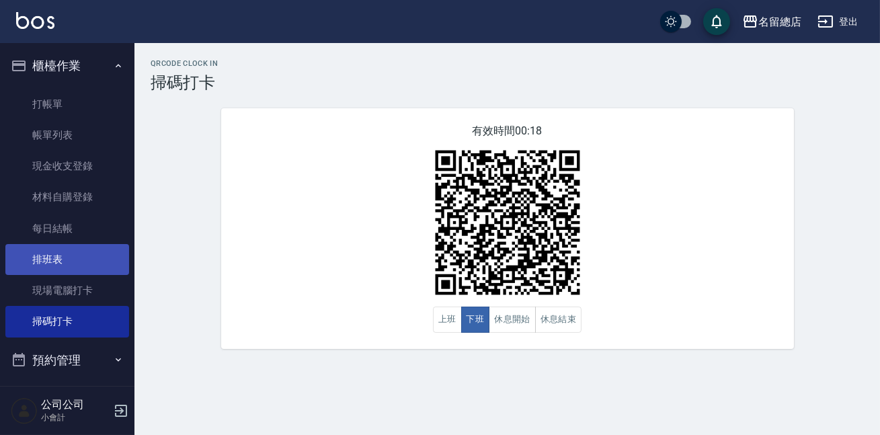
scroll to position [122, 0]
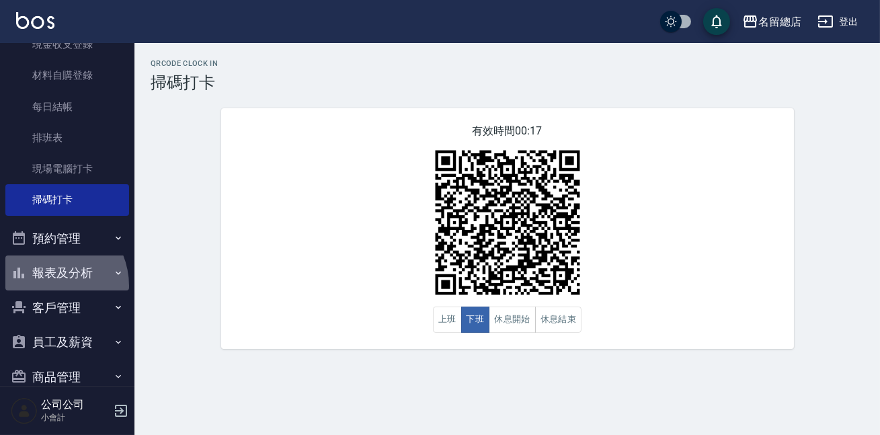
click at [47, 285] on button "報表及分析" at bounding box center [67, 273] width 124 height 35
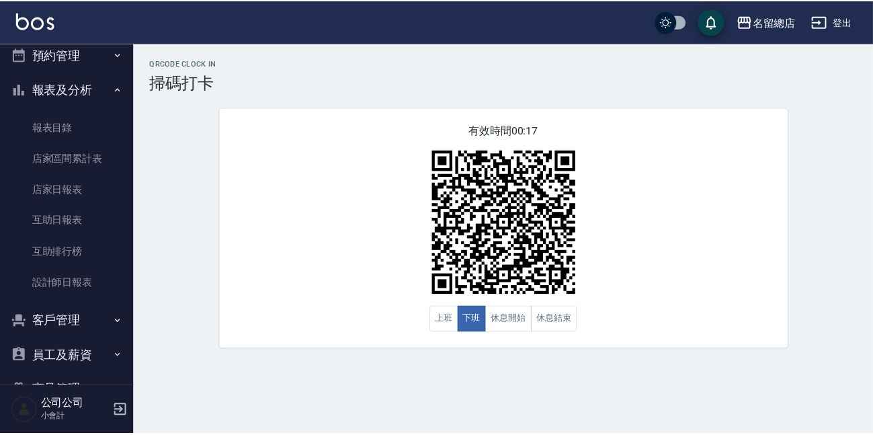
scroll to position [343, 0]
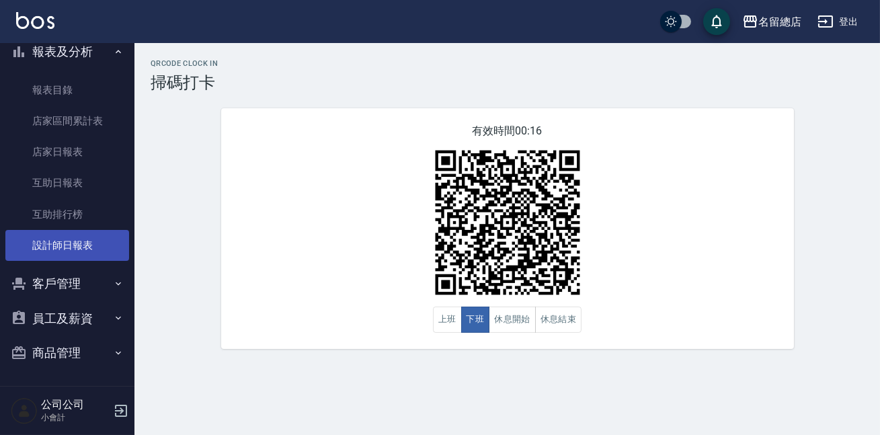
click at [59, 235] on link "設計師日報表" at bounding box center [67, 245] width 124 height 31
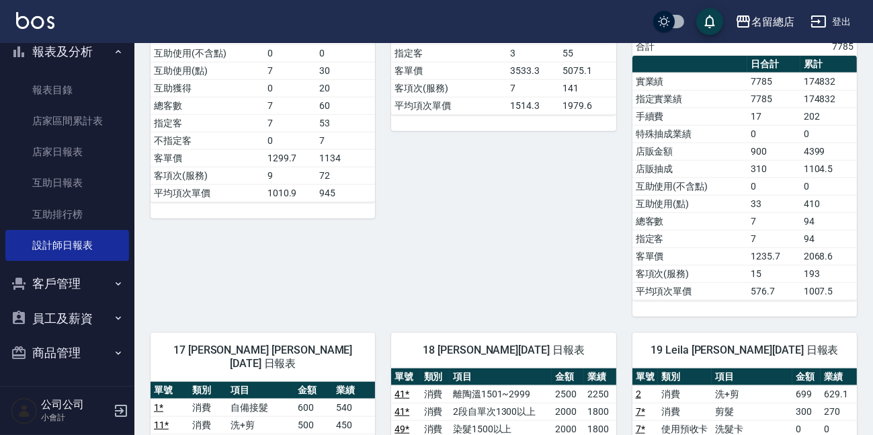
scroll to position [2690, 0]
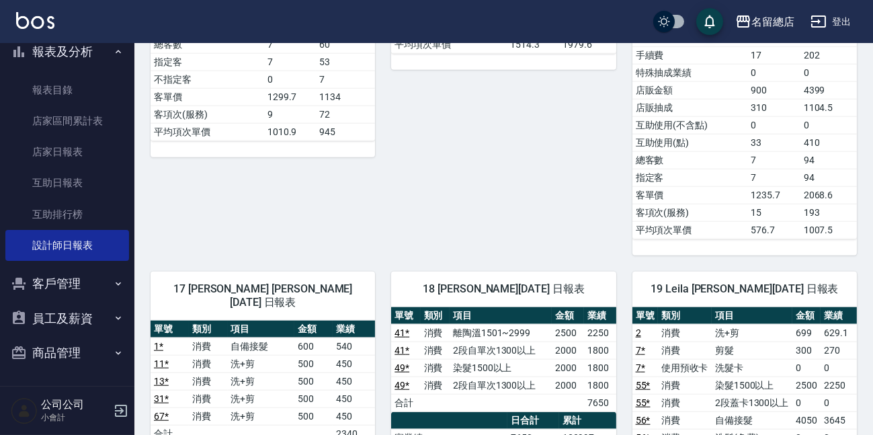
click at [605, 429] on td "132997" at bounding box center [587, 437] width 57 height 17
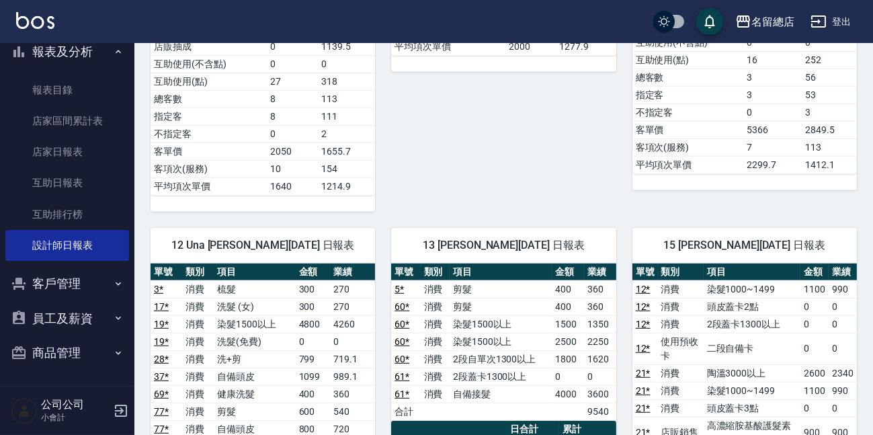
scroll to position [0, 0]
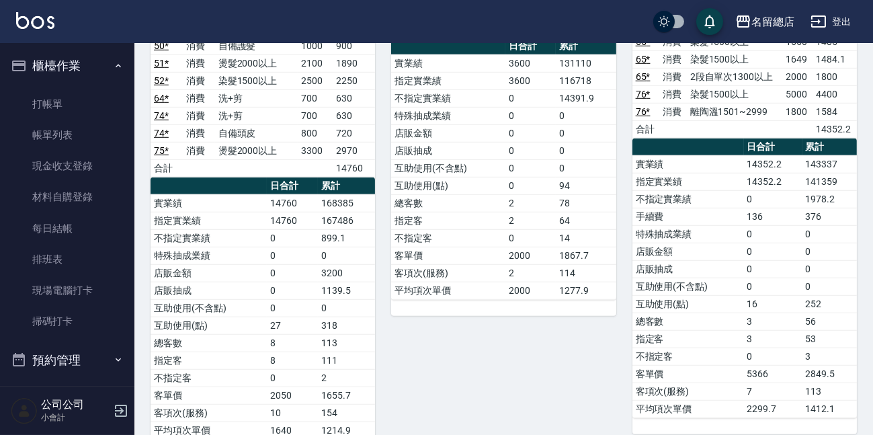
scroll to position [2017, 0]
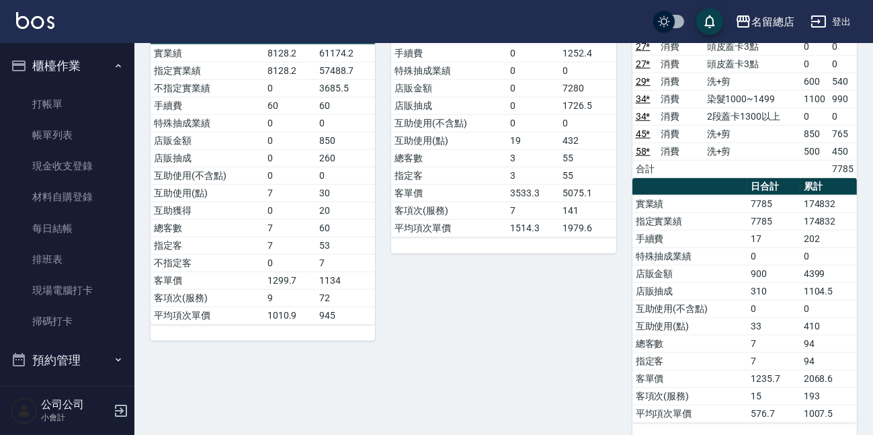
scroll to position [2567, 0]
